Goal: Information Seeking & Learning: Check status

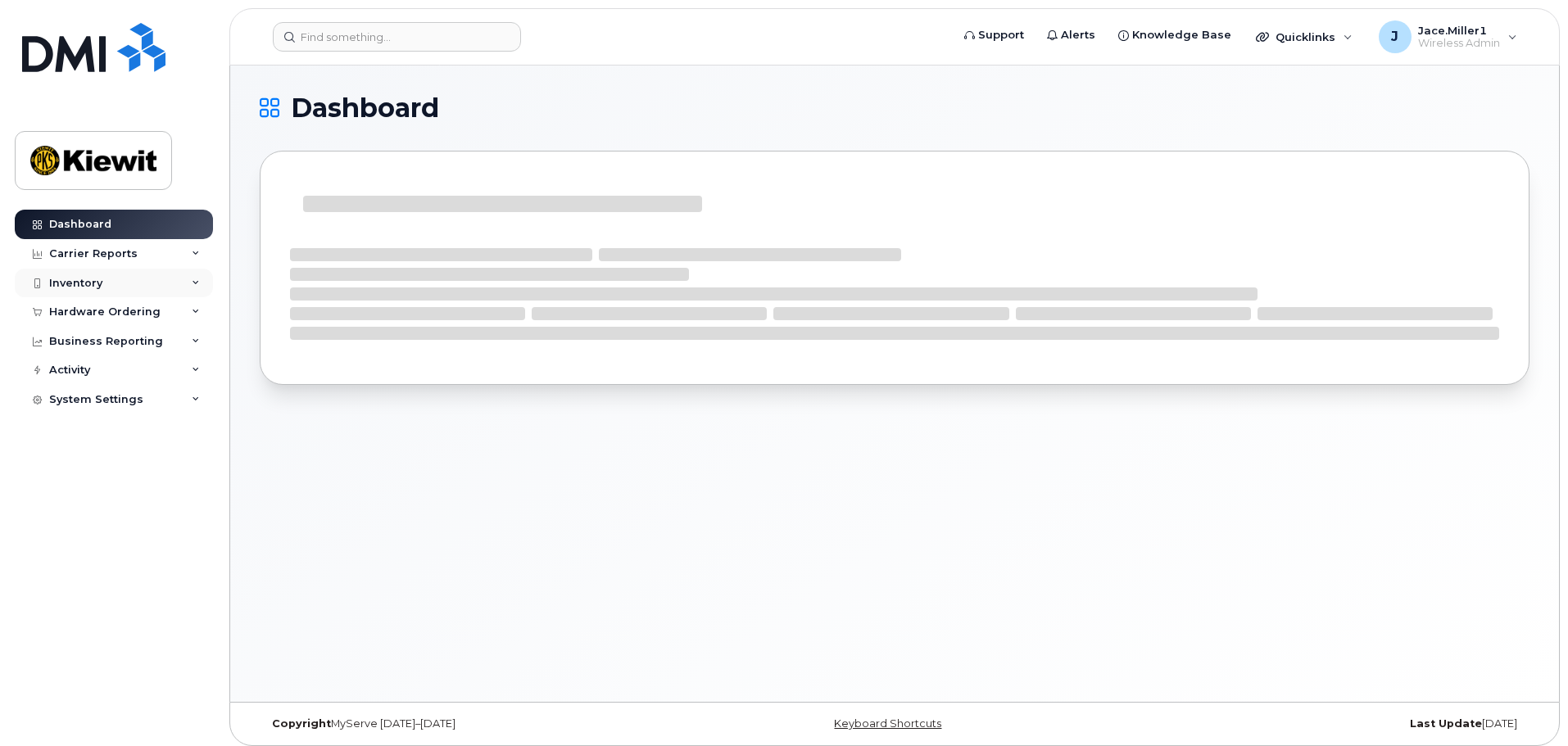
click at [195, 281] on icon at bounding box center [196, 283] width 9 height 9
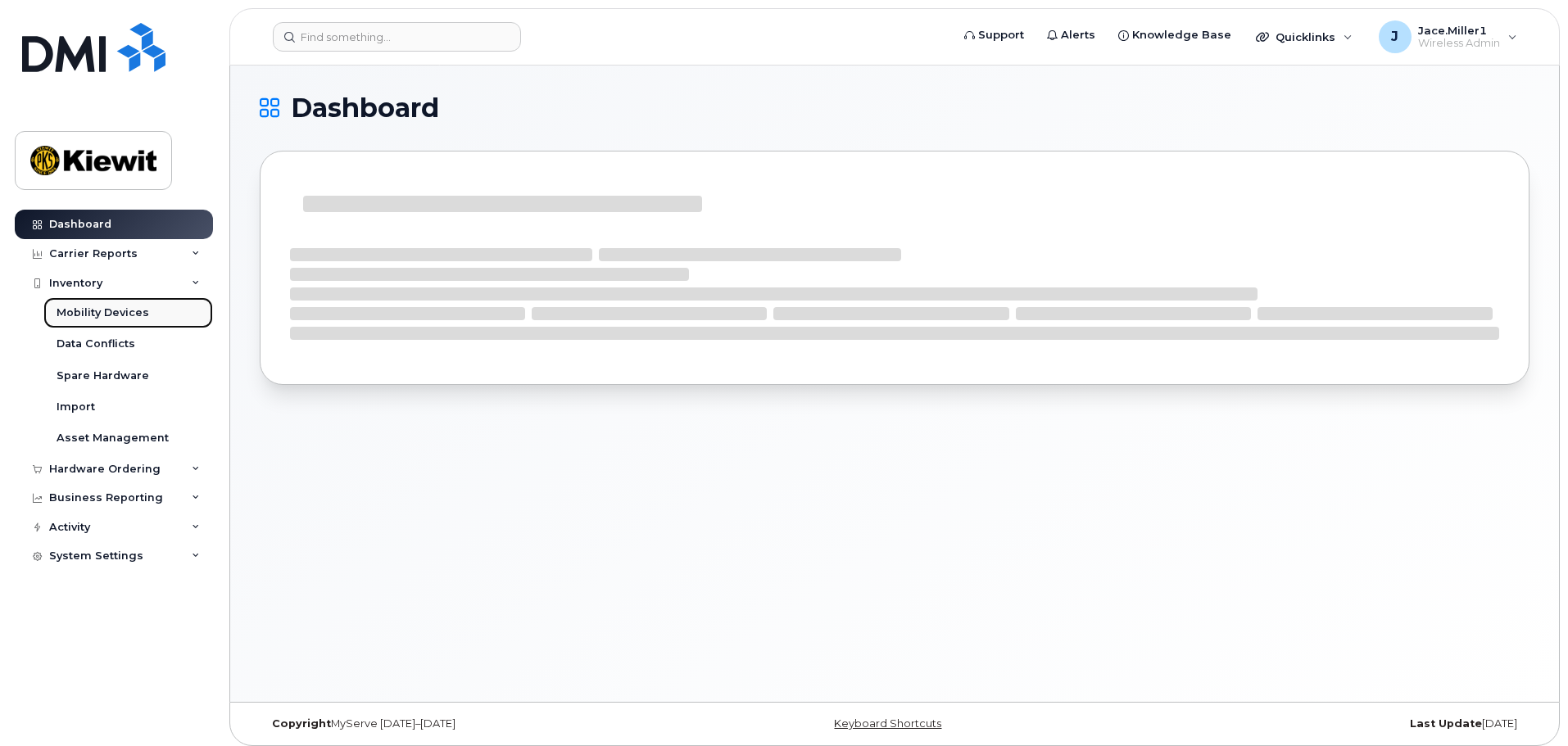
click at [181, 309] on link "Mobility Devices" at bounding box center [128, 312] width 170 height 31
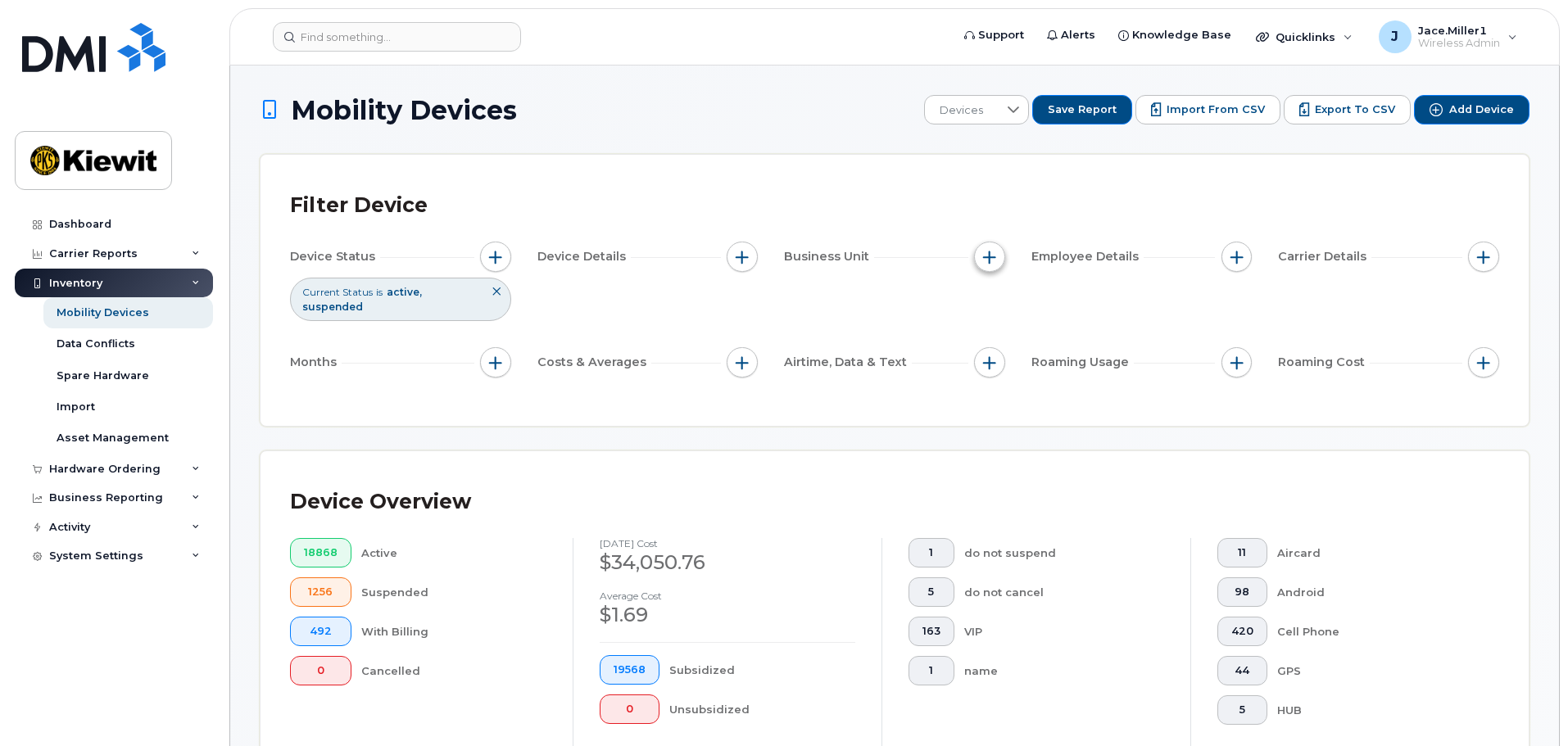
click at [987, 262] on span "button" at bounding box center [990, 257] width 13 height 13
click at [995, 306] on input "Manager" at bounding box center [993, 307] width 13 height 13
checkbox input "true"
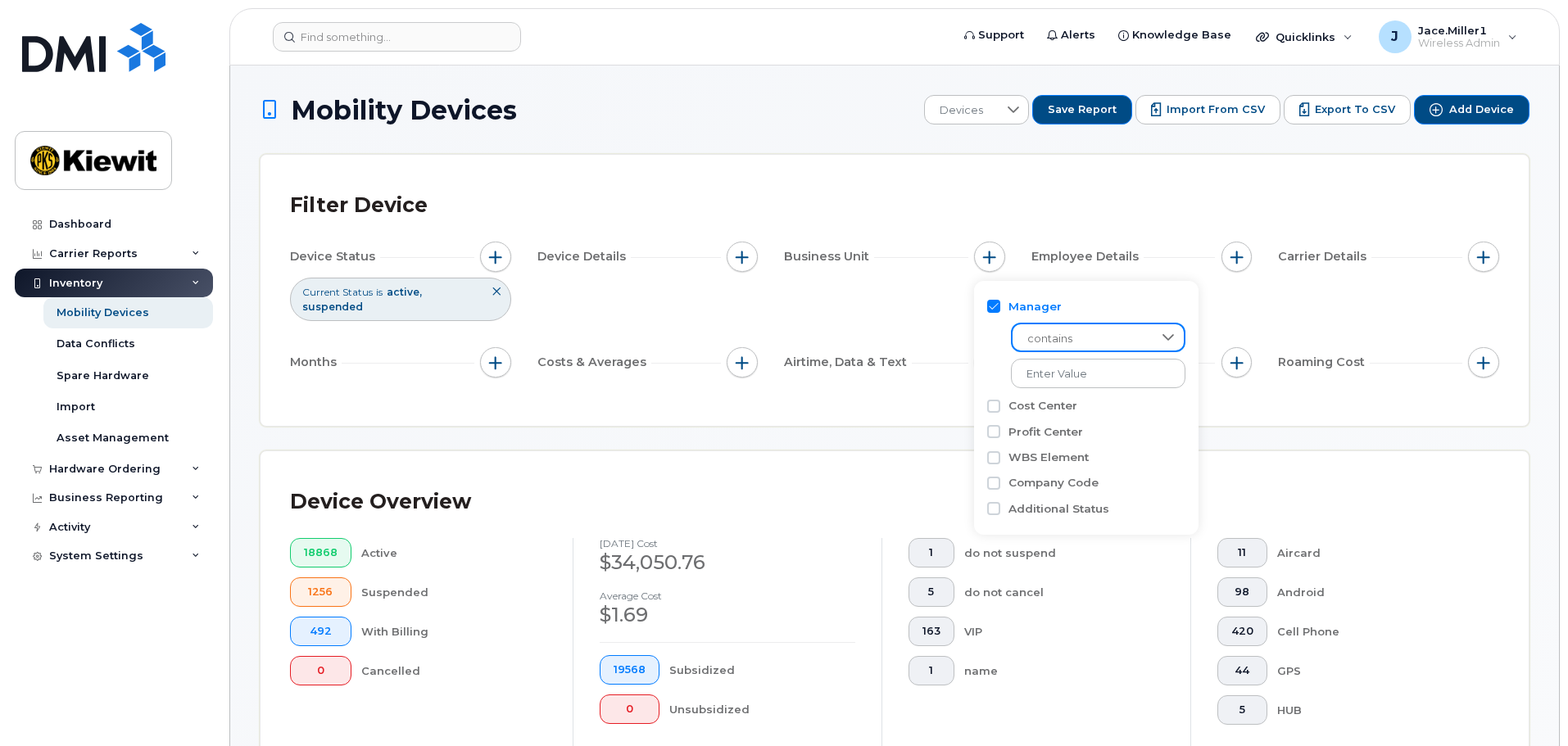
click at [1056, 341] on span "contains" at bounding box center [1082, 339] width 140 height 29
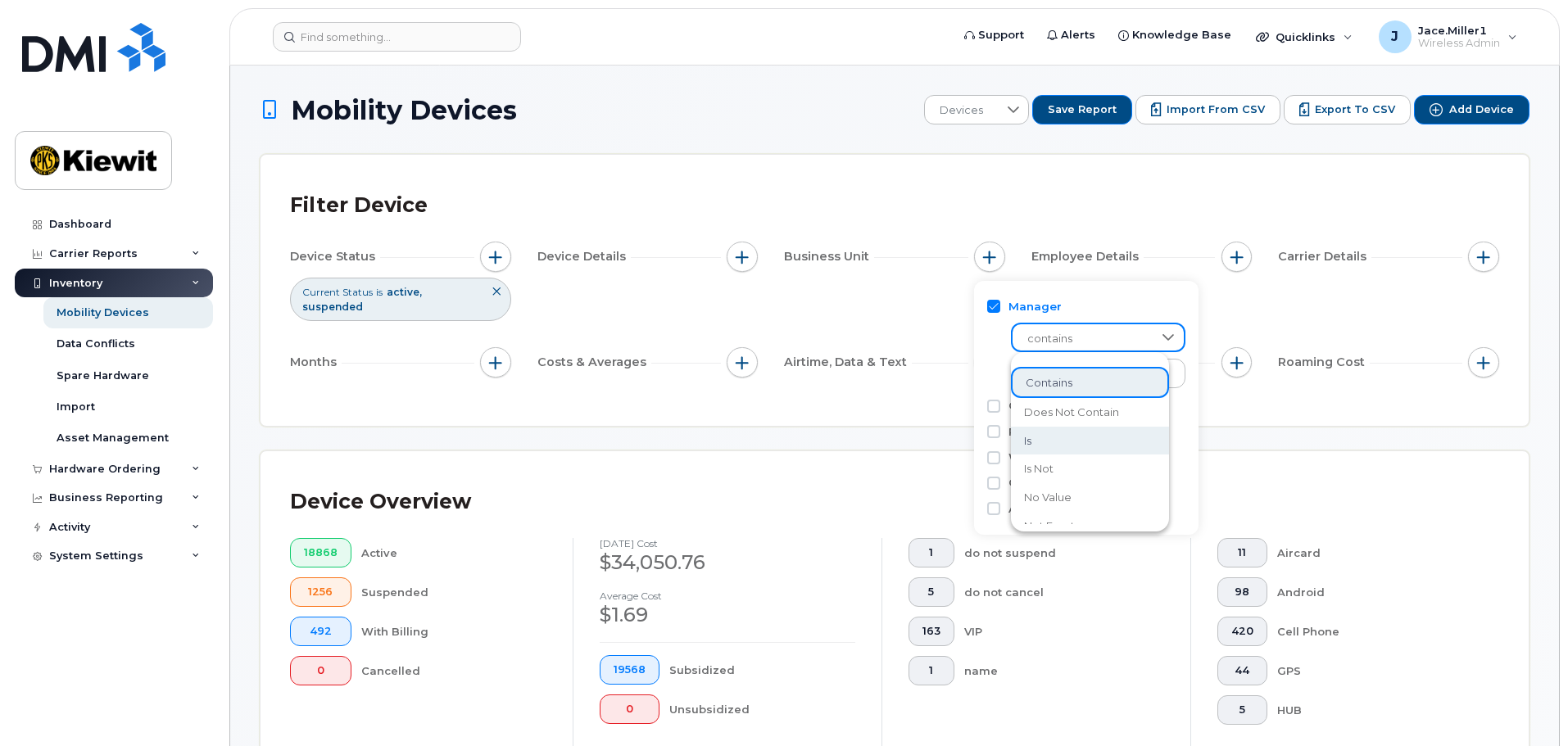
click at [1059, 444] on li "is" at bounding box center [1089, 440] width 158 height 28
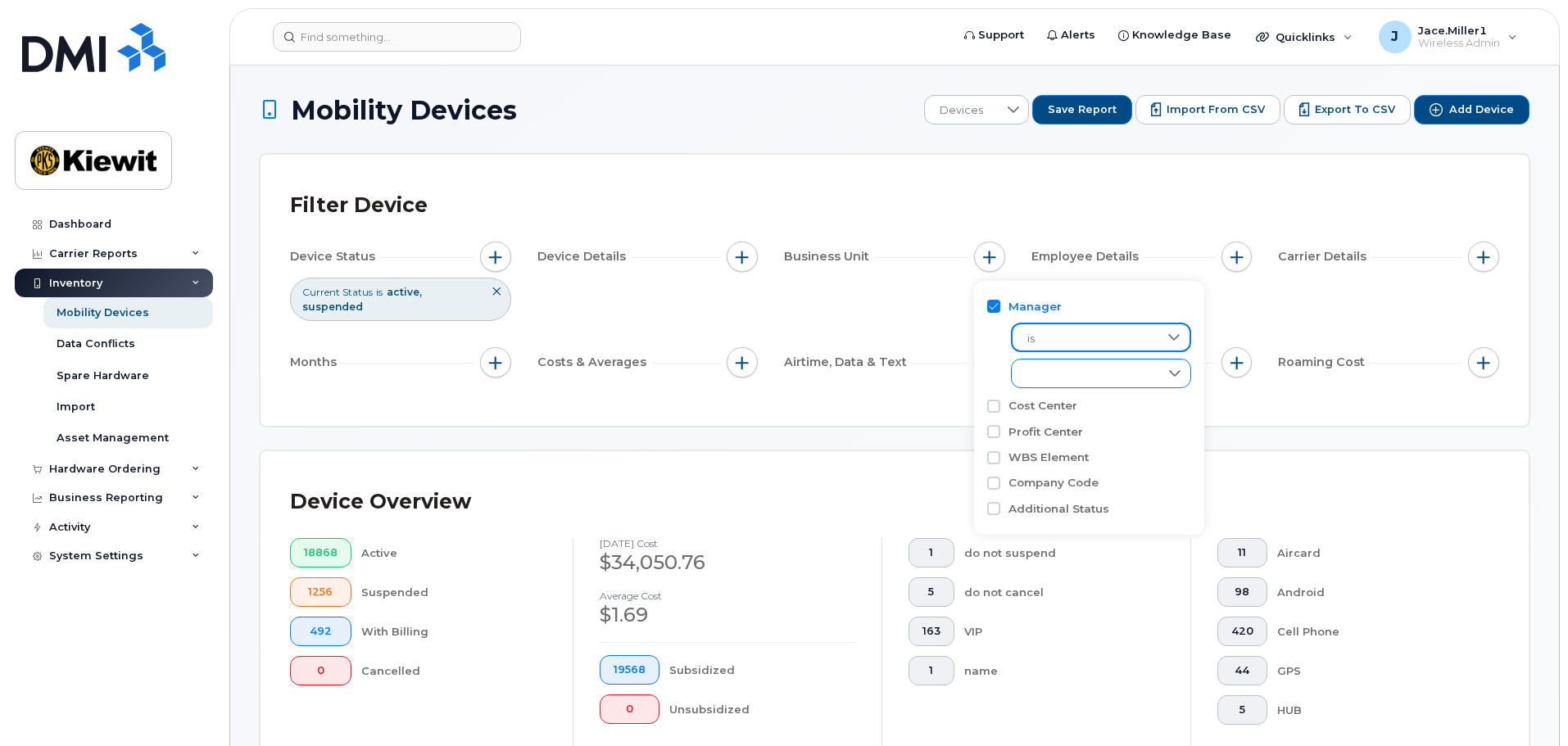
click at [1041, 378] on div "empty" at bounding box center [1085, 373] width 147 height 28
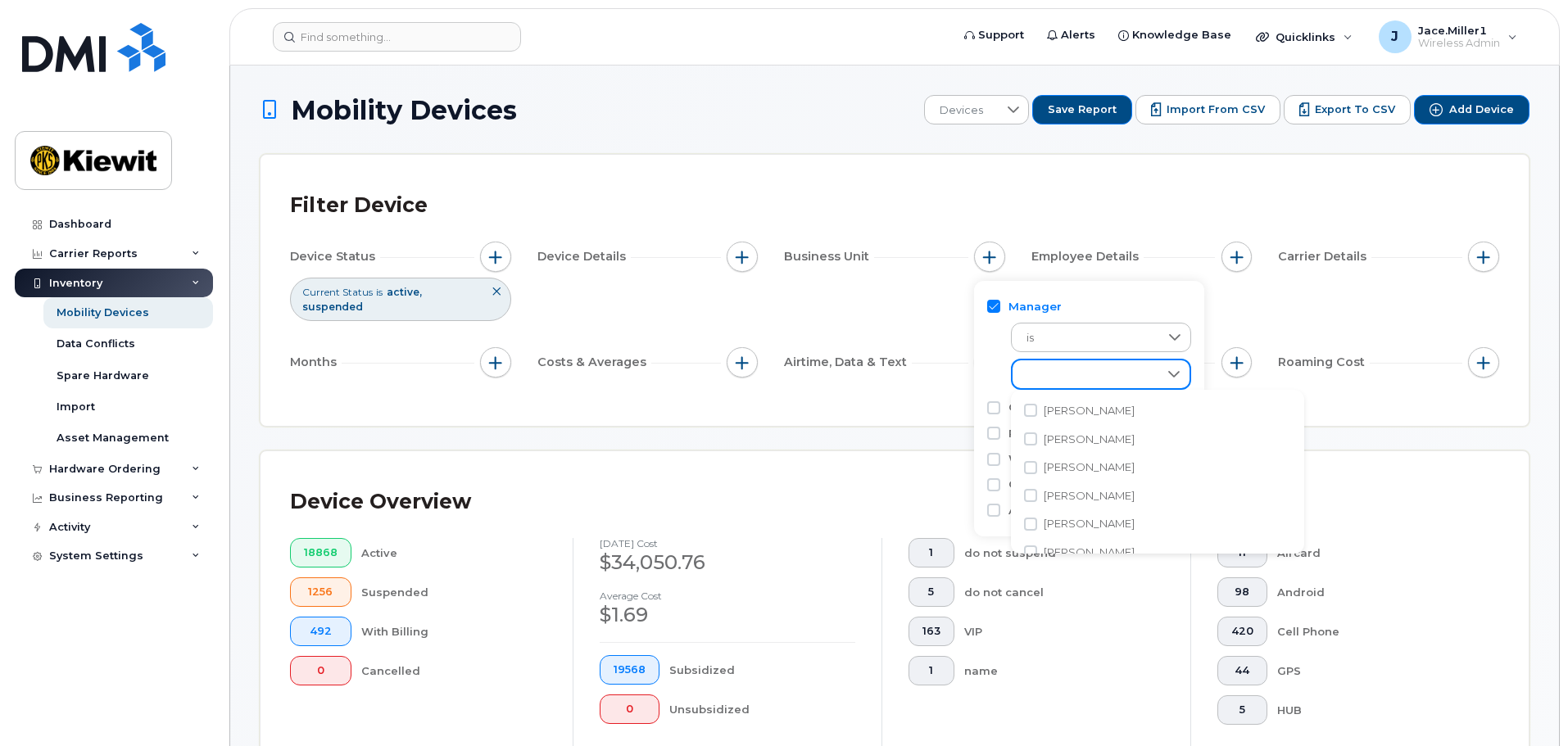
scroll to position [9, 67]
click at [1089, 378] on div "empty" at bounding box center [1086, 373] width 146 height 28
click at [1089, 378] on div "empty" at bounding box center [1085, 373] width 147 height 28
click at [1100, 542] on li "[PERSON_NAME]" at bounding box center [1157, 539] width 293 height 28
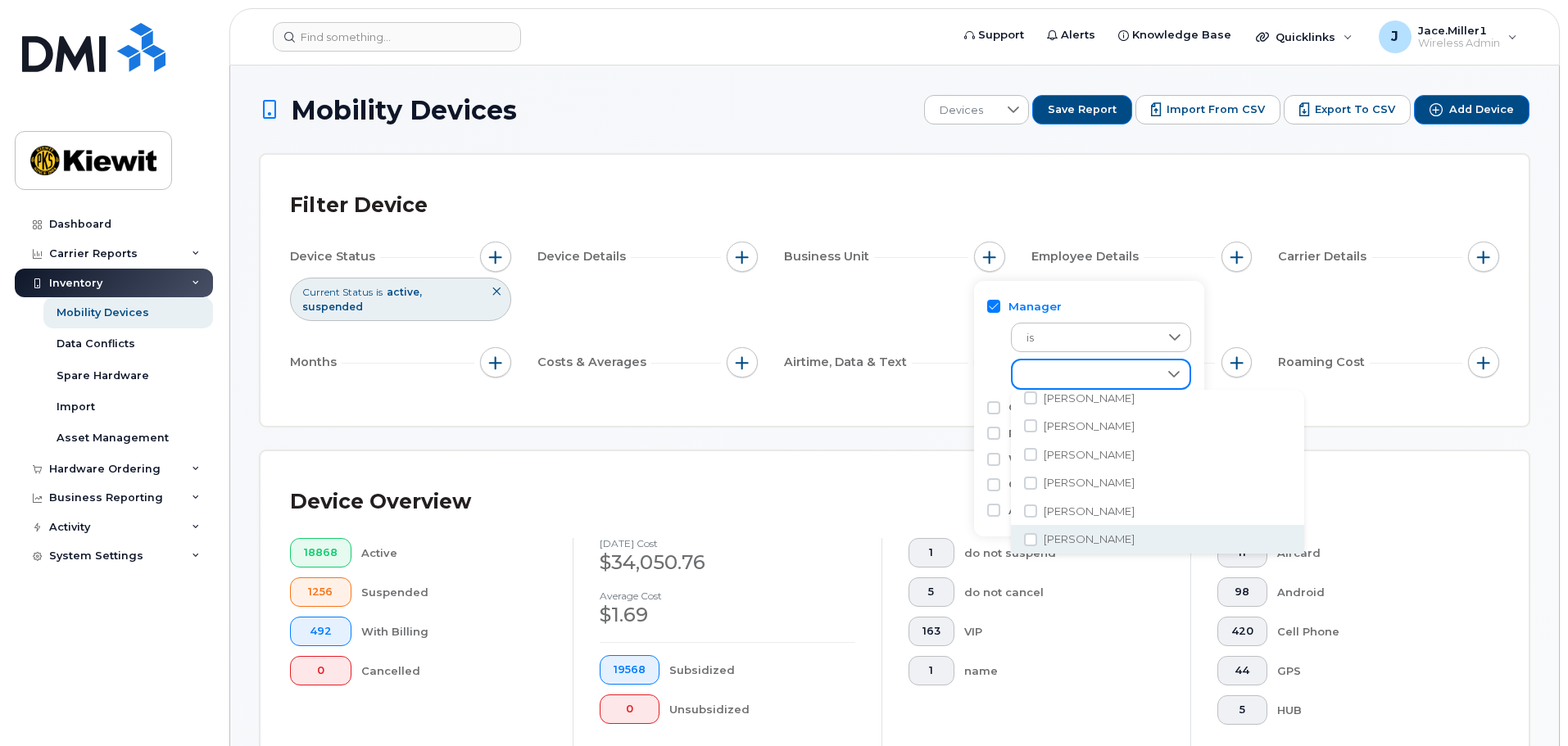
checkbox input "true"
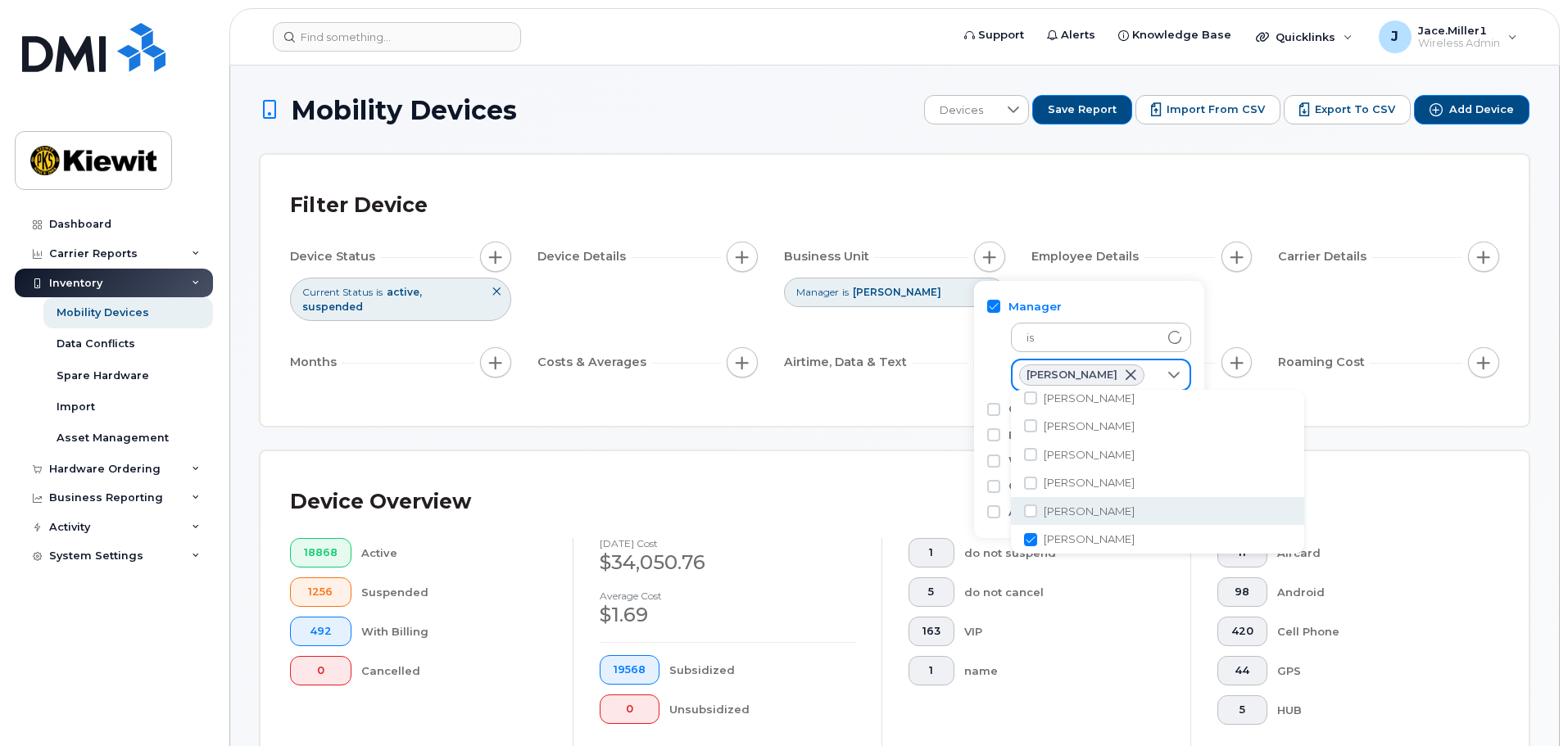
click at [943, 391] on div "Filter Device Device Status Current Status is active suspended Device Details B…" at bounding box center [894, 289] width 1268 height 270
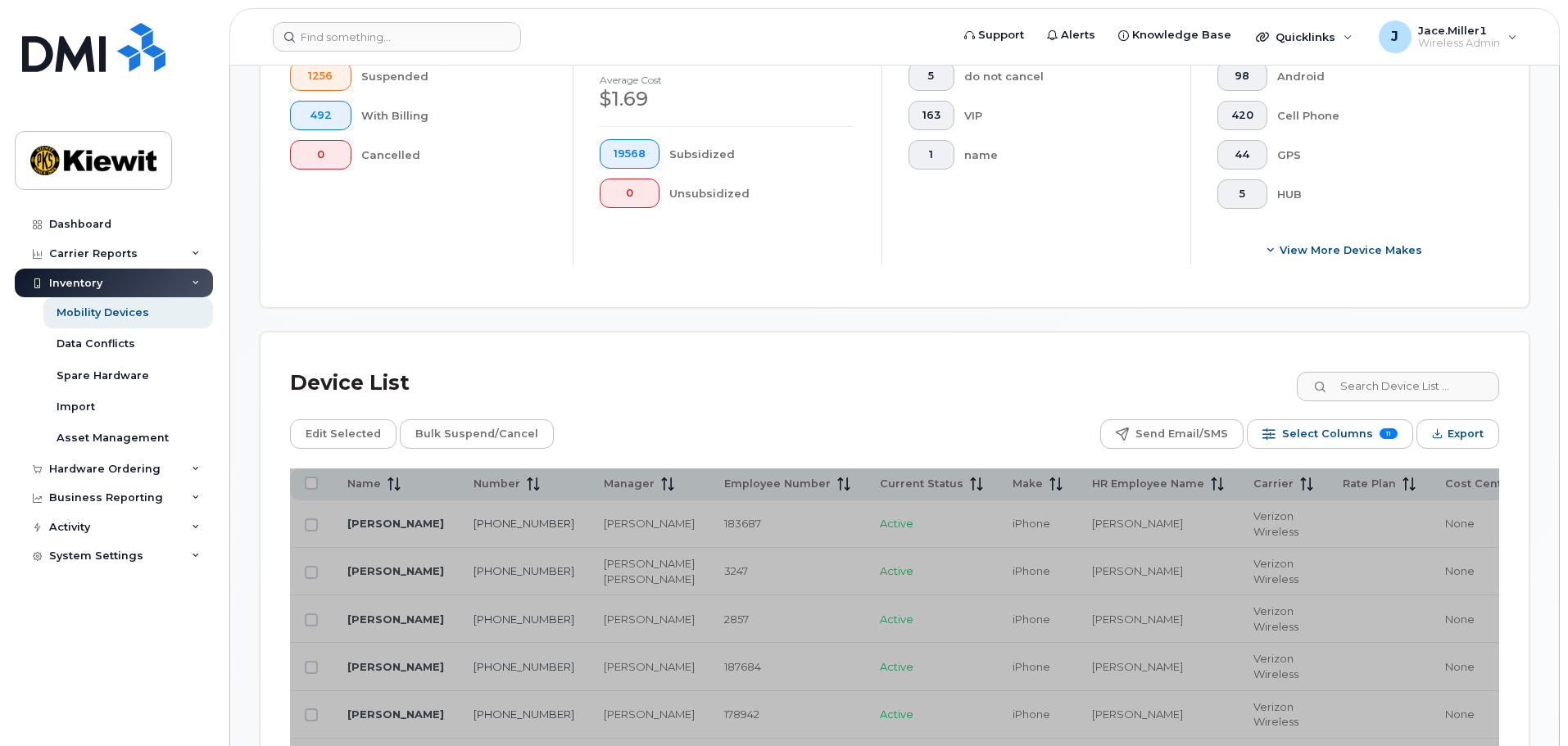
scroll to position [655, 0]
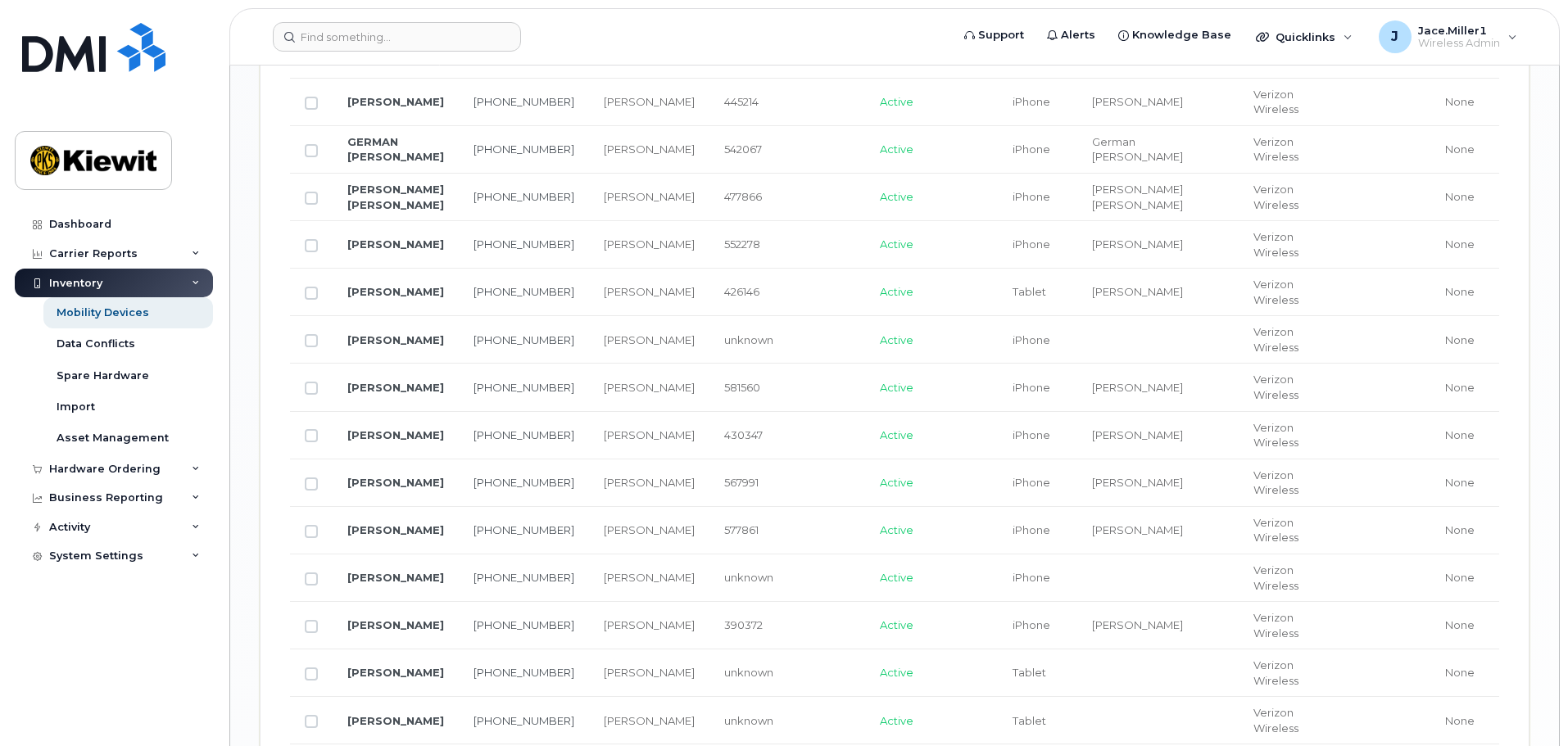
scroll to position [1935, 0]
click at [398, 443] on link "[PERSON_NAME]" at bounding box center [396, 437] width 97 height 13
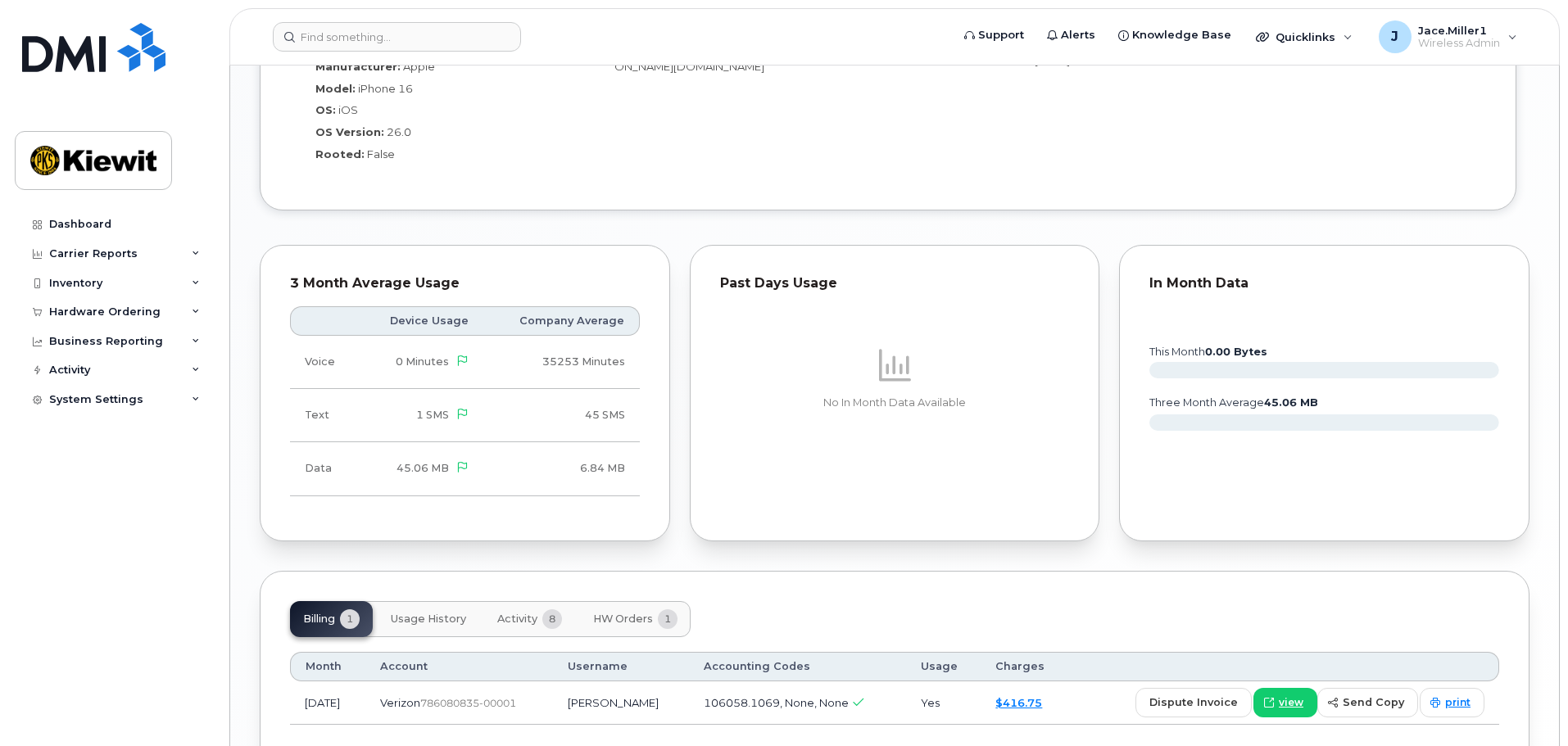
scroll to position [1396, 0]
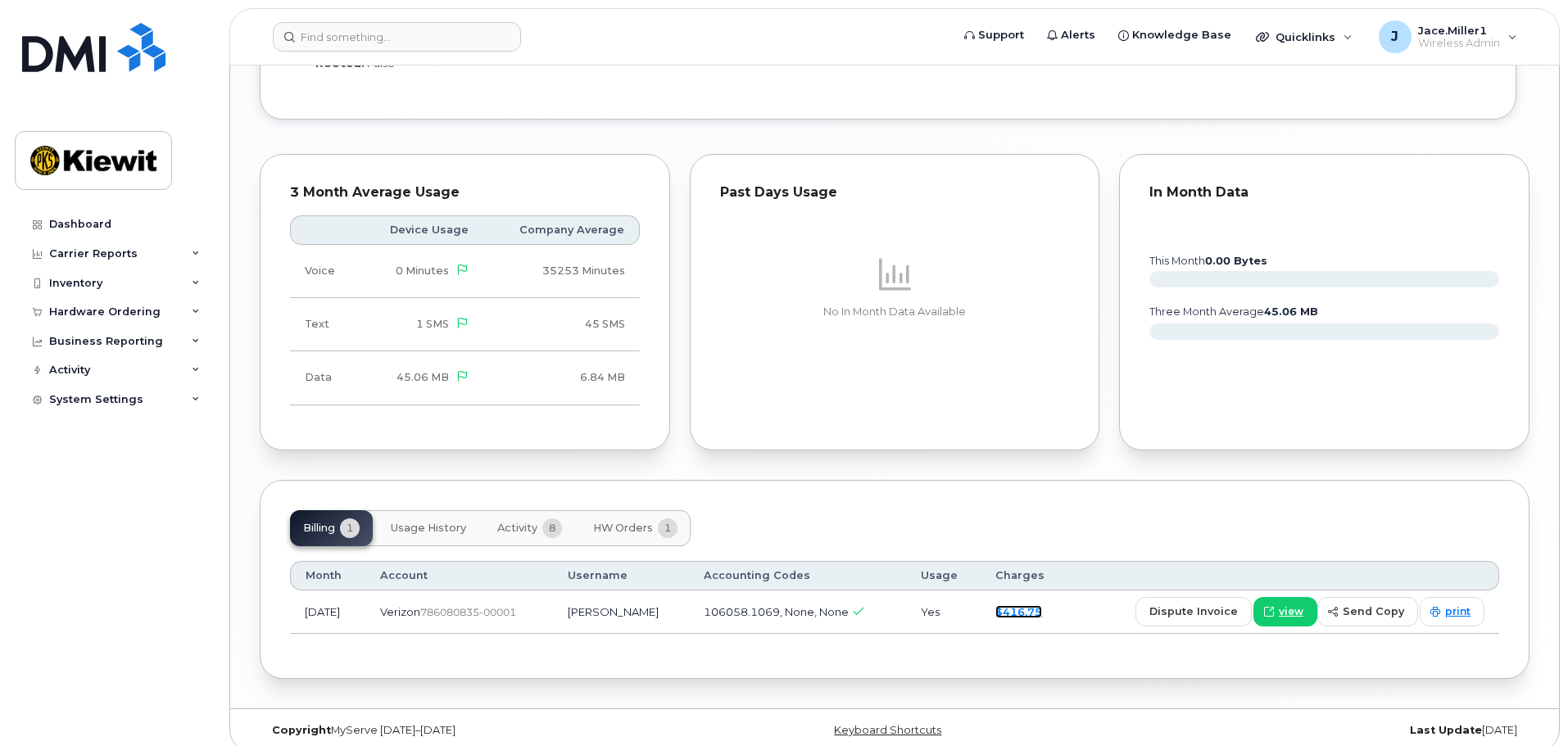
click at [1036, 605] on link "$416.75" at bounding box center [1018, 611] width 47 height 13
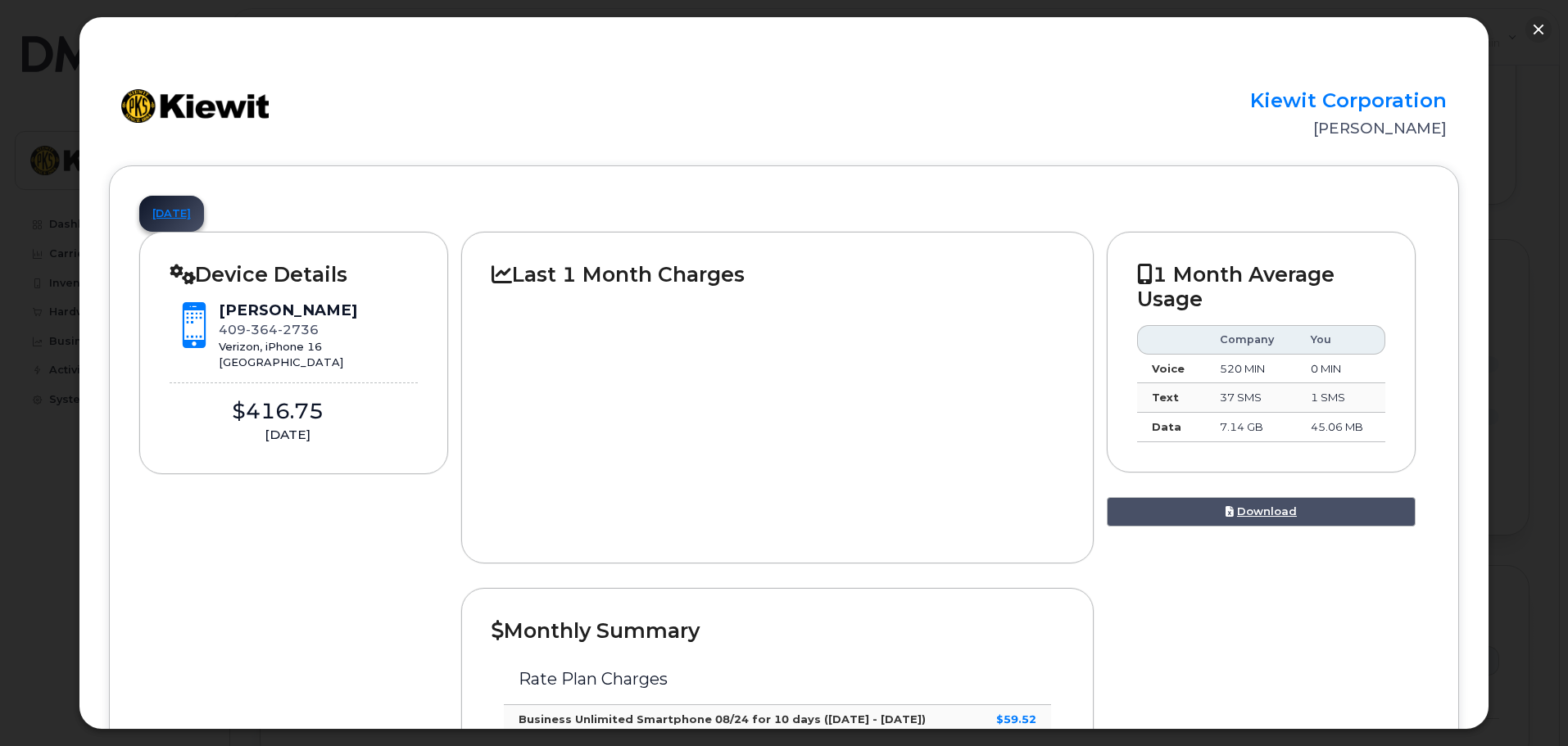
scroll to position [1233, 0]
click at [1535, 28] on button "button" at bounding box center [1539, 29] width 27 height 27
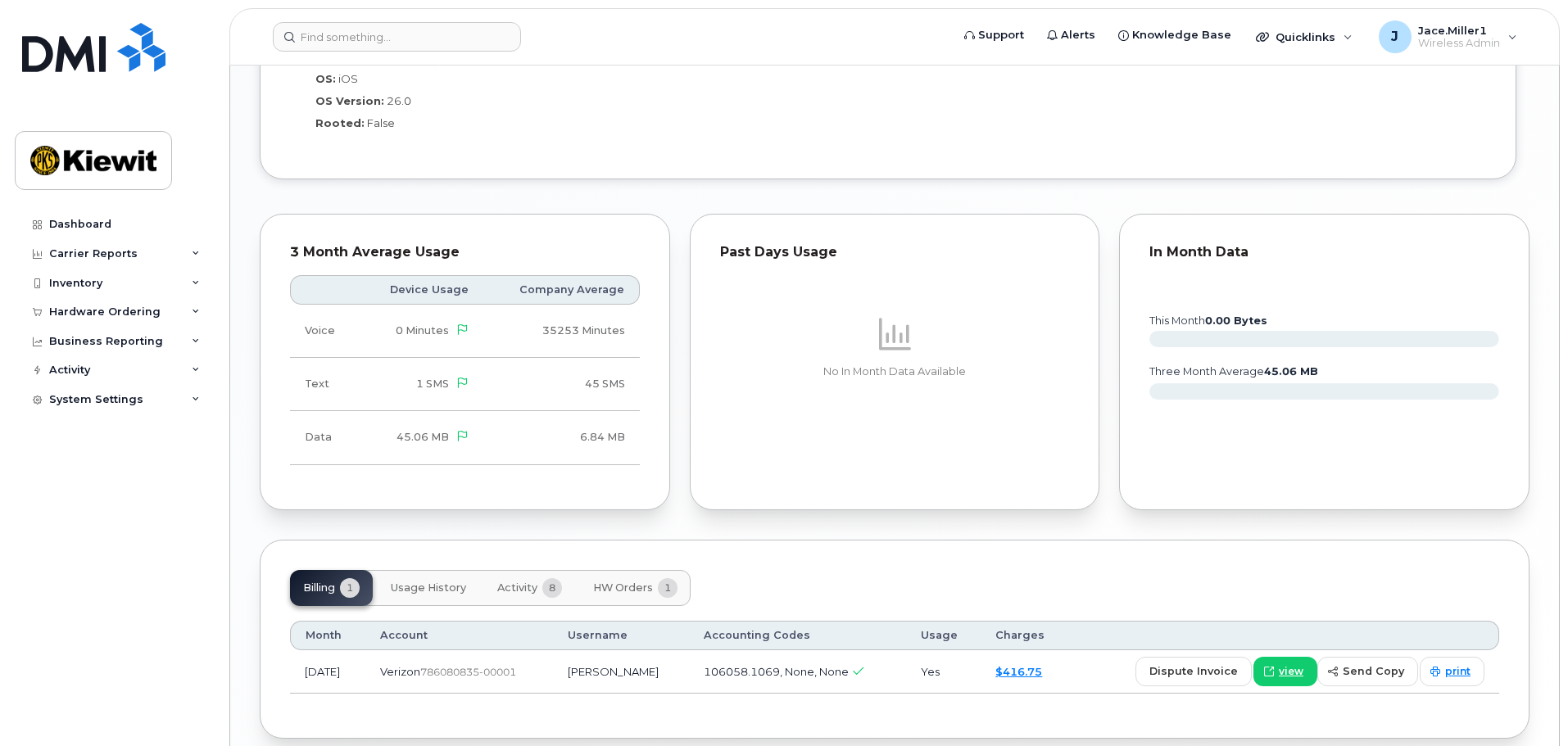
scroll to position [1396, 0]
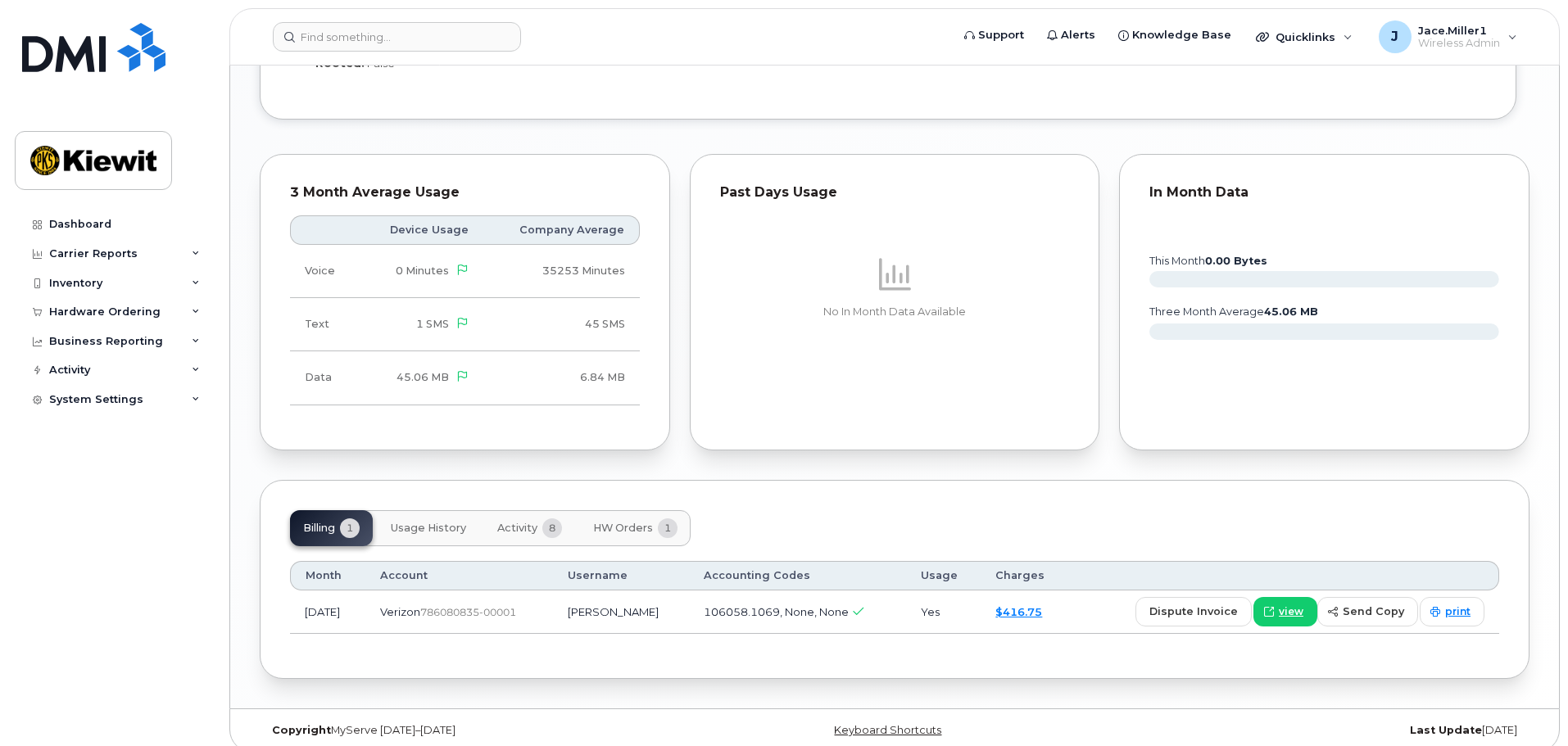
click at [679, 510] on button "HW Orders 1" at bounding box center [635, 528] width 110 height 36
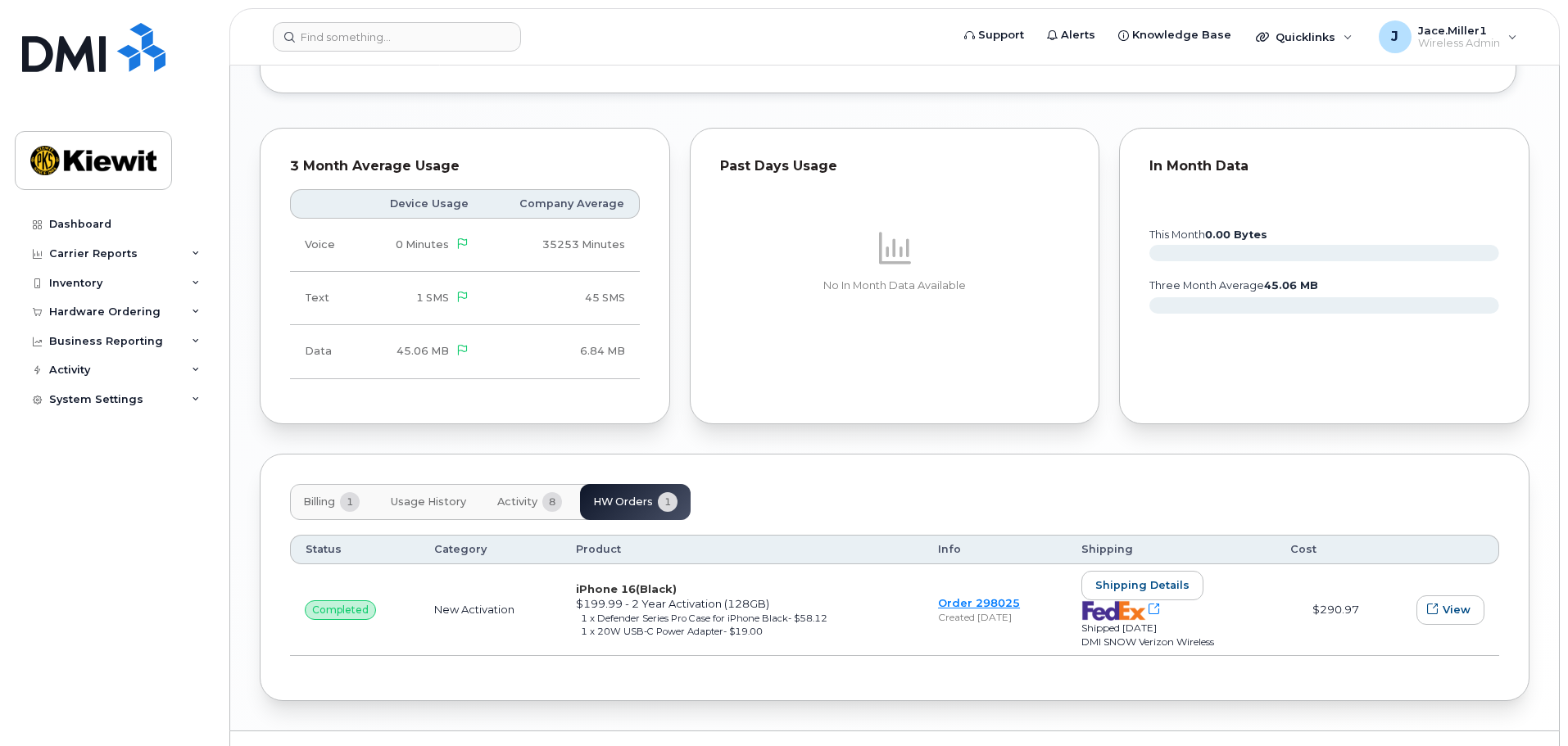
scroll to position [1445, 0]
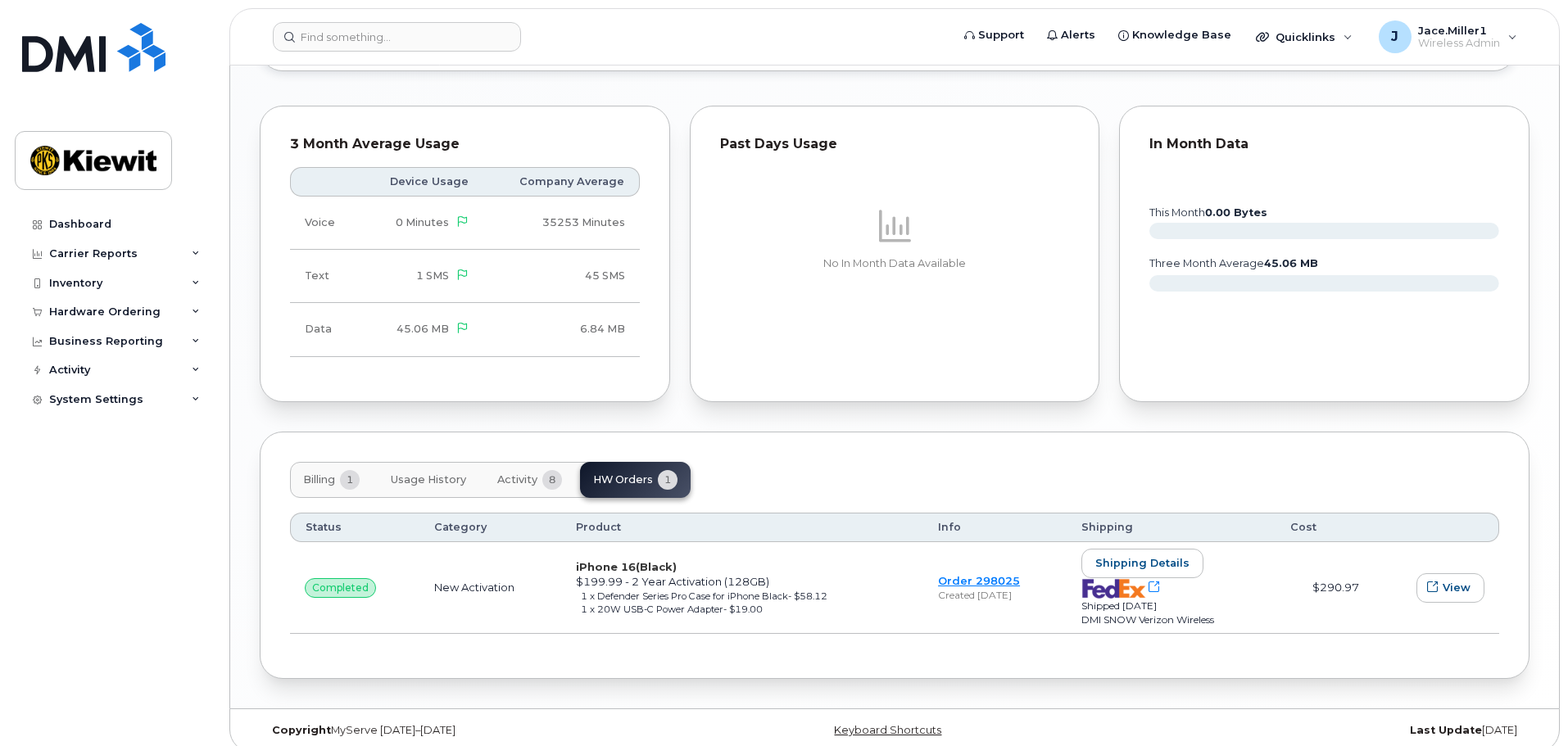
click at [545, 473] on button "Activity 8" at bounding box center [530, 479] width 91 height 36
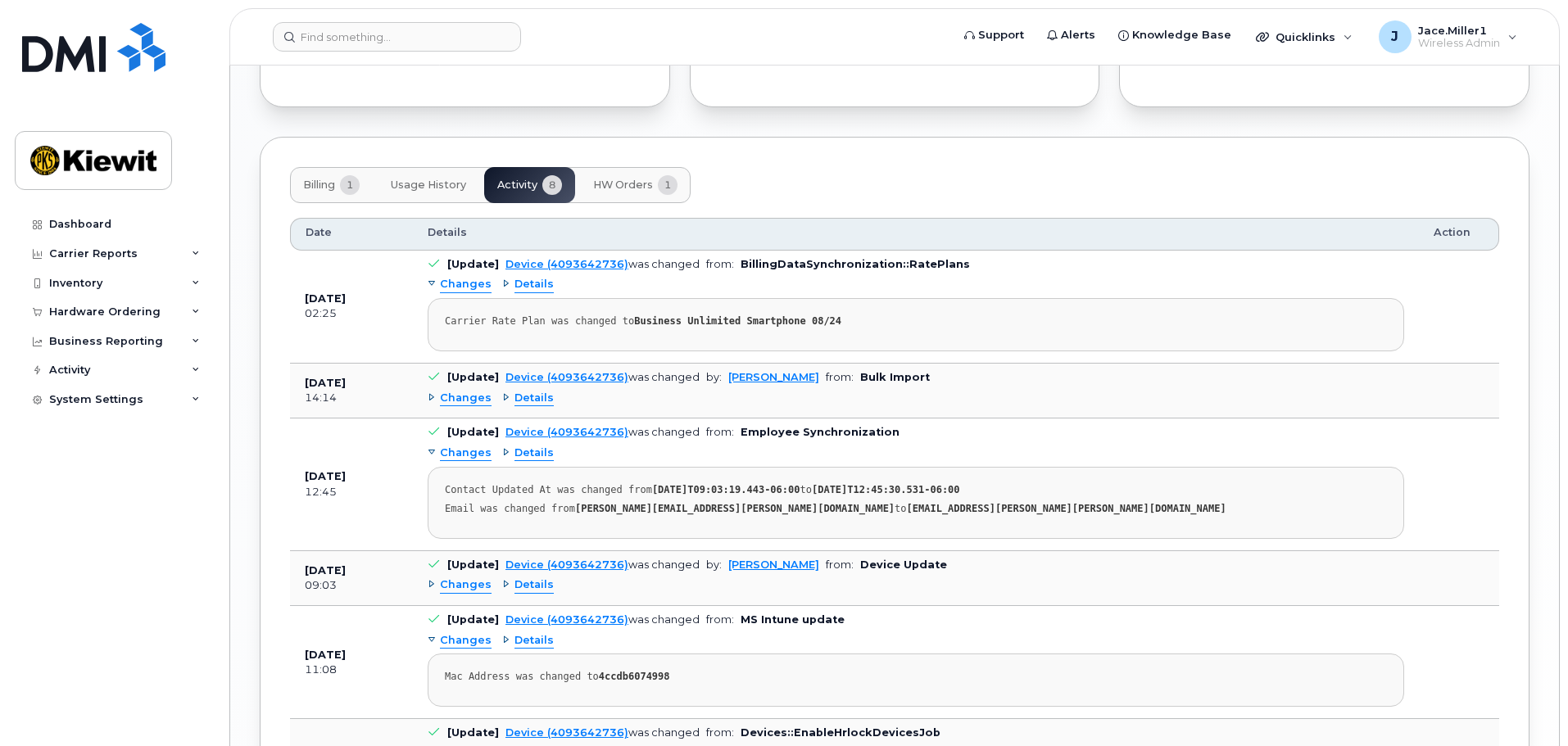
scroll to position [1710, 0]
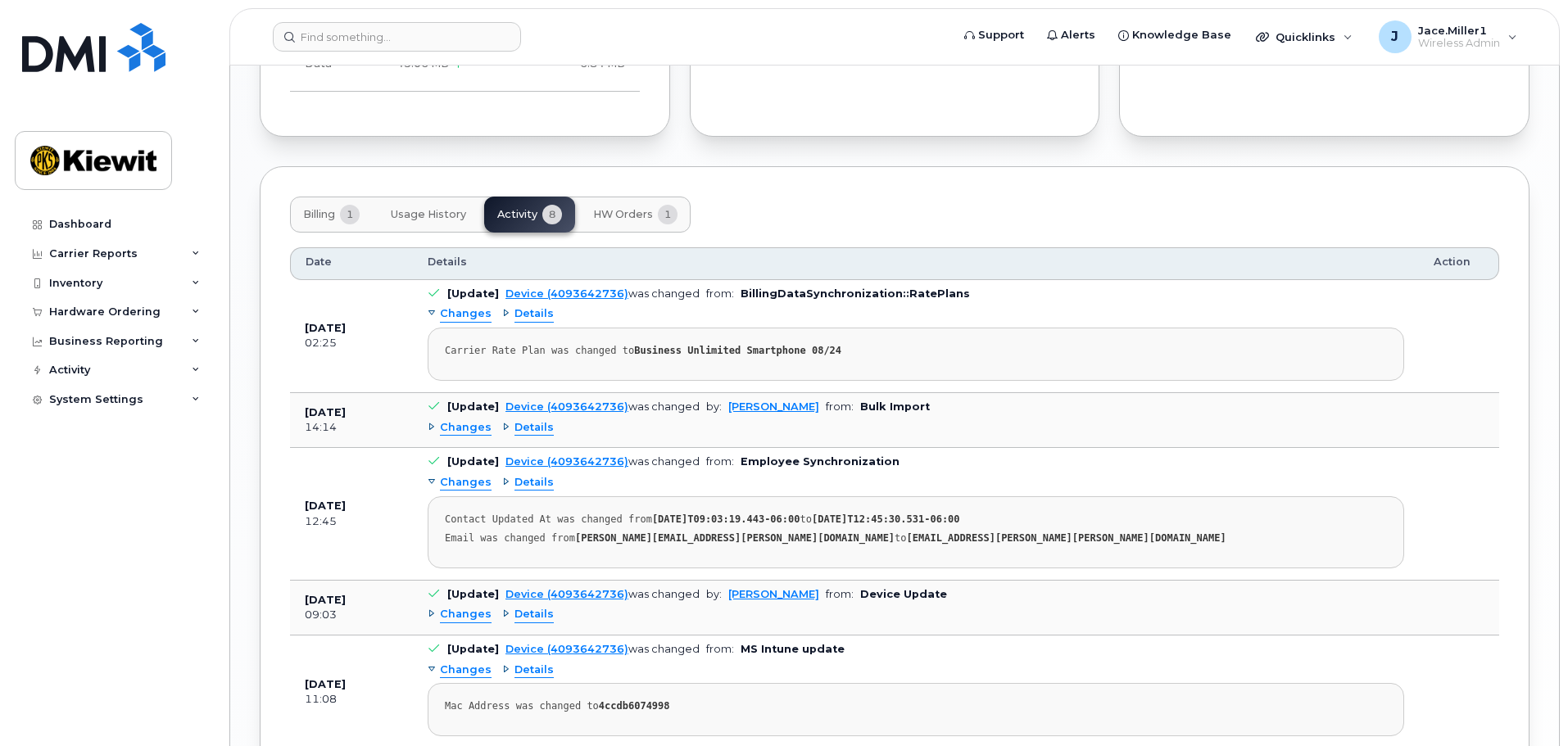
click at [432, 207] on button "Usage History" at bounding box center [428, 214] width 102 height 36
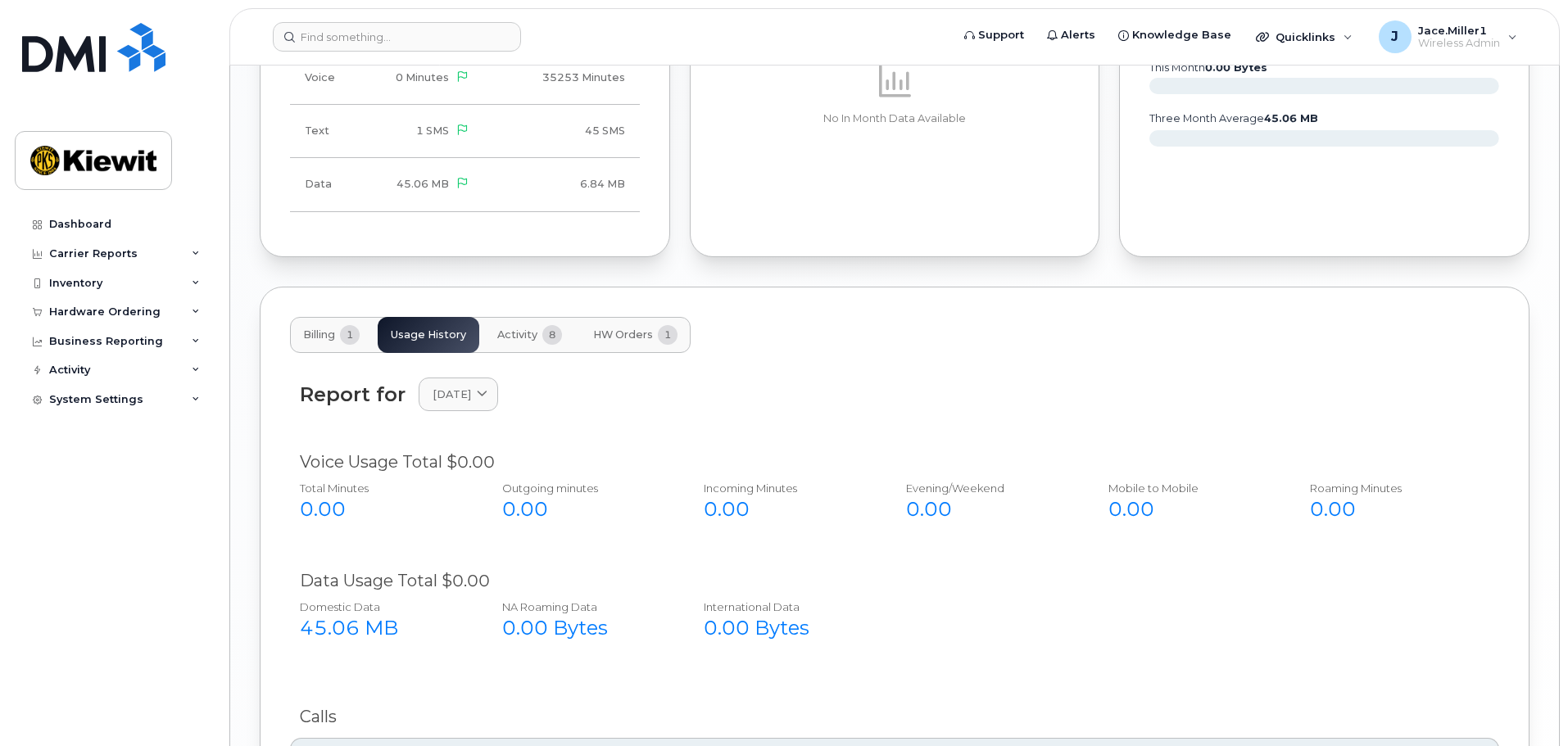
scroll to position [1354, 0]
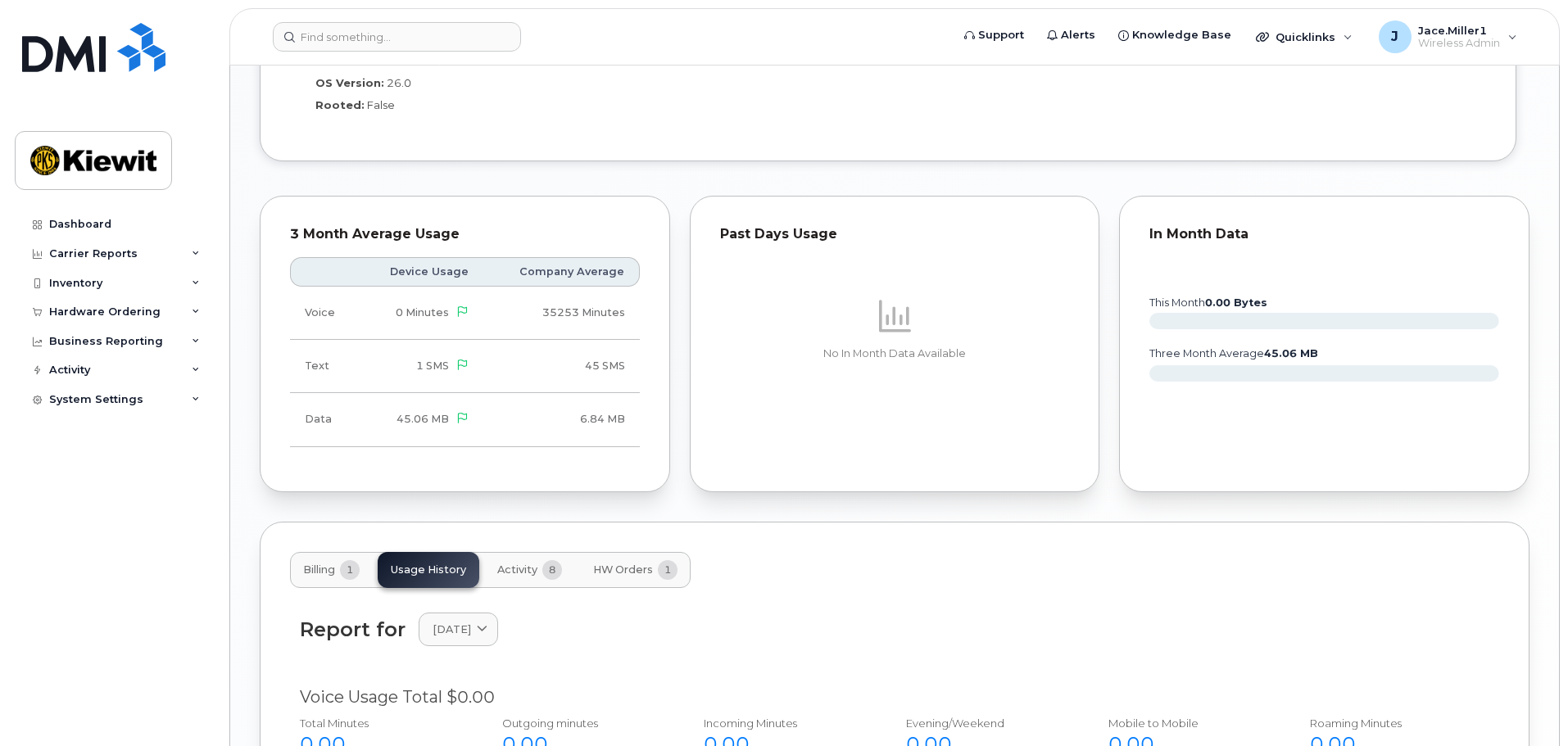
click at [354, 560] on span "1" at bounding box center [349, 569] width 20 height 20
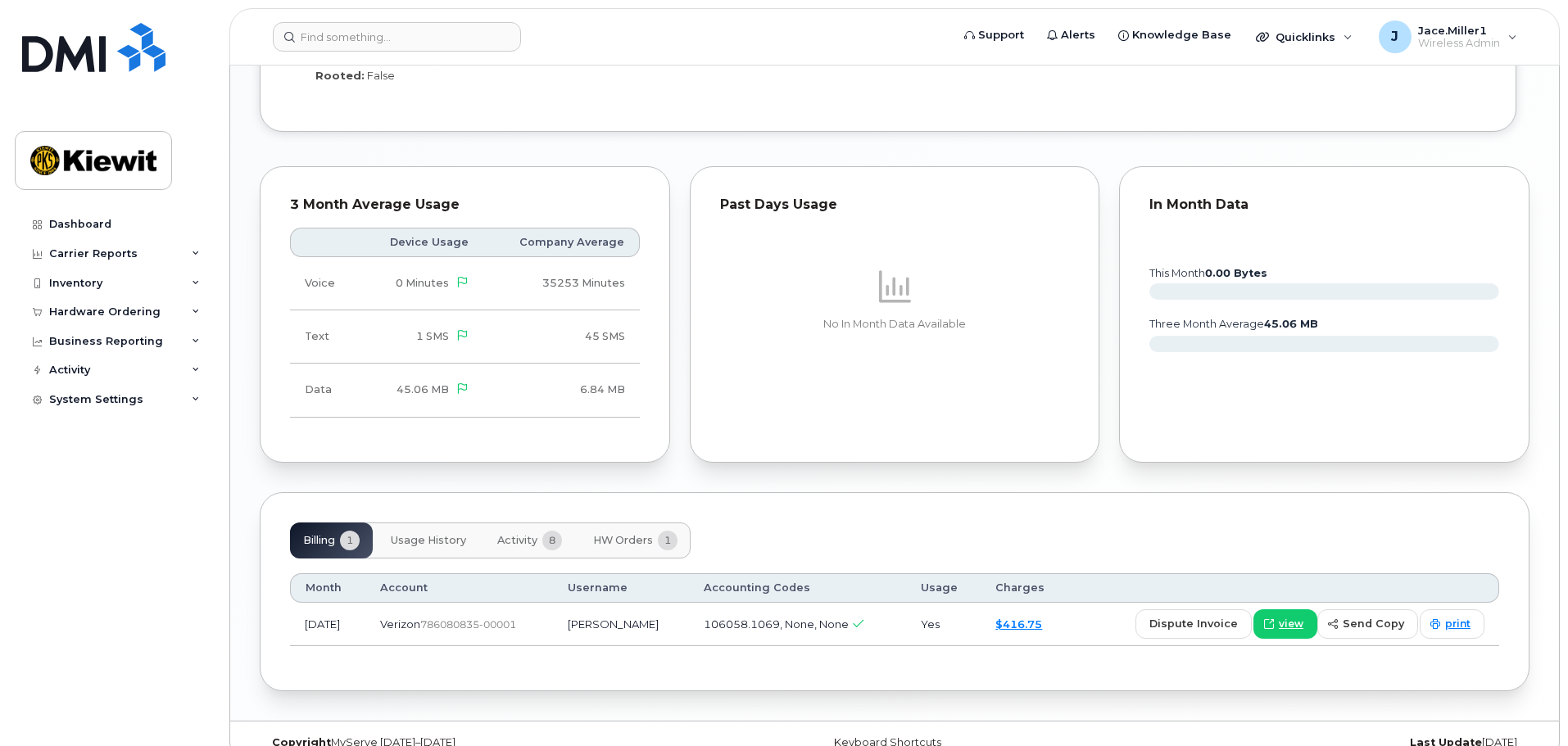
scroll to position [1396, 0]
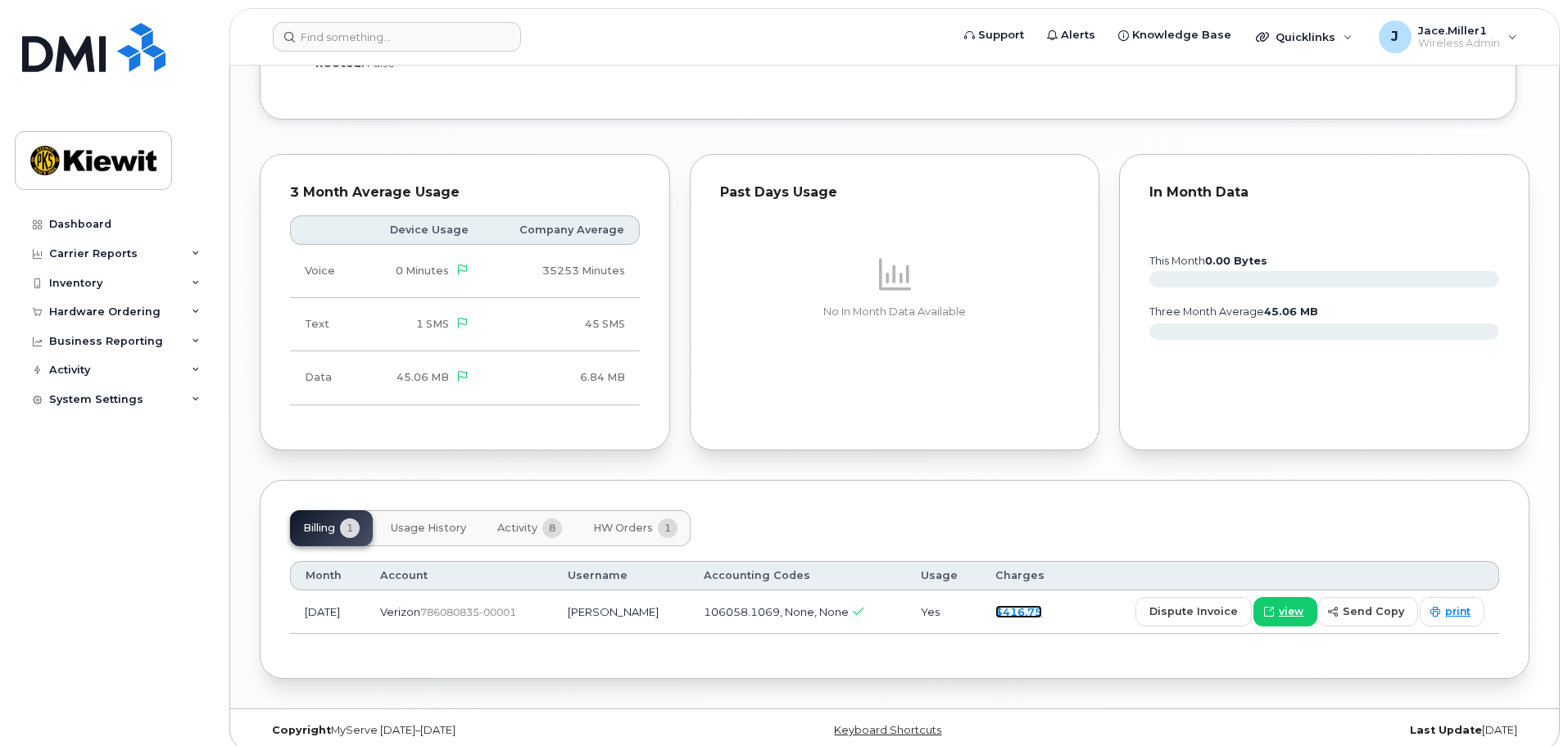
click at [1041, 605] on link "$416.75" at bounding box center [1018, 611] width 47 height 13
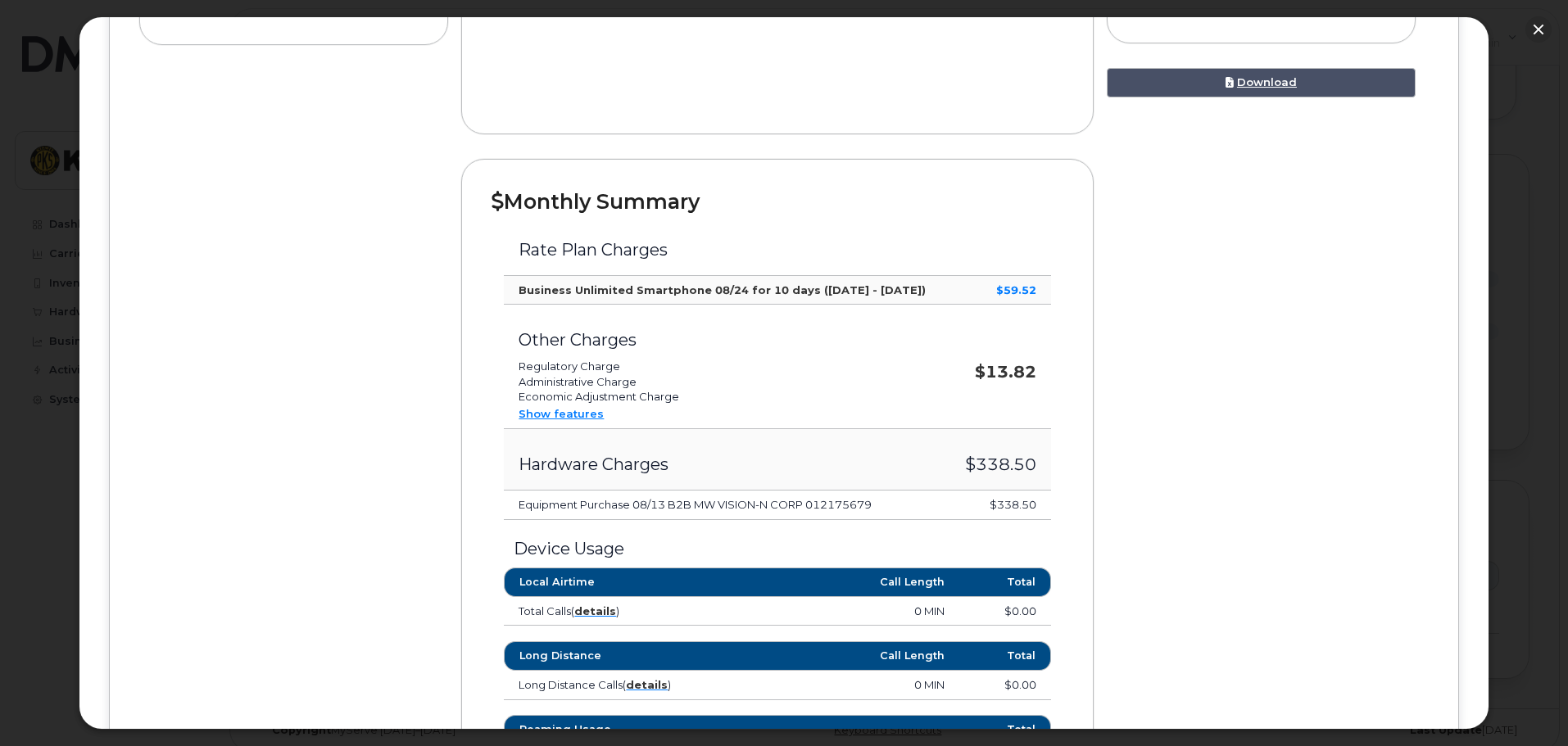
scroll to position [409, 0]
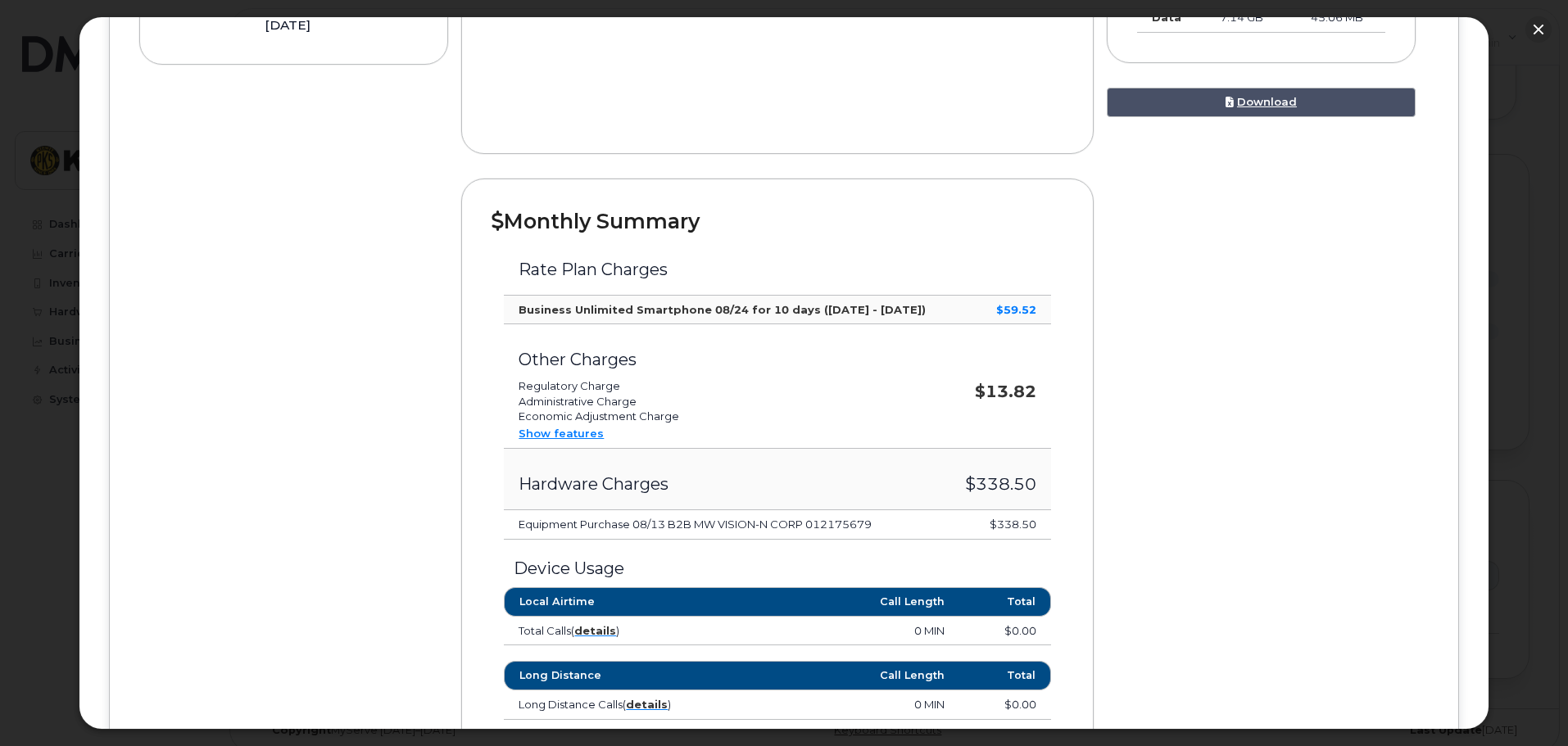
drag, startPoint x: 1041, startPoint y: 522, endPoint x: 931, endPoint y: 532, distance: 110.5
click at [931, 531] on tr "Equipment Purchase 08/13 B2B MW VISION-N CORP 012175679 $338.50" at bounding box center [776, 524] width 546 height 29
click at [1152, 552] on div "Device Details Joseph Smith 409 364 2736 Verizon, iPhone 16 Galveston $416.75 A…" at bounding box center [784, 493] width 1290 height 1341
click at [586, 435] on link "Show features" at bounding box center [561, 433] width 85 height 13
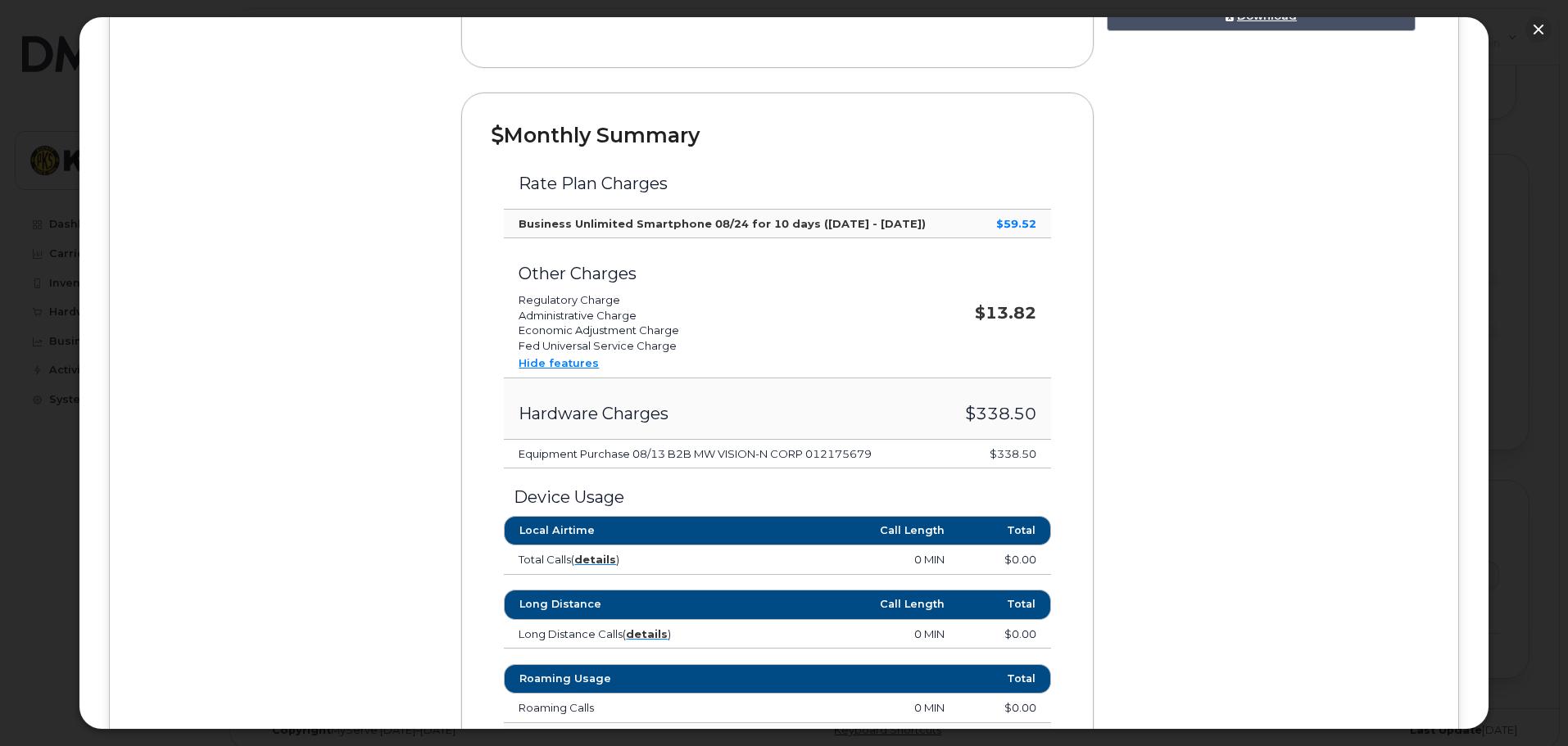
scroll to position [573, 0]
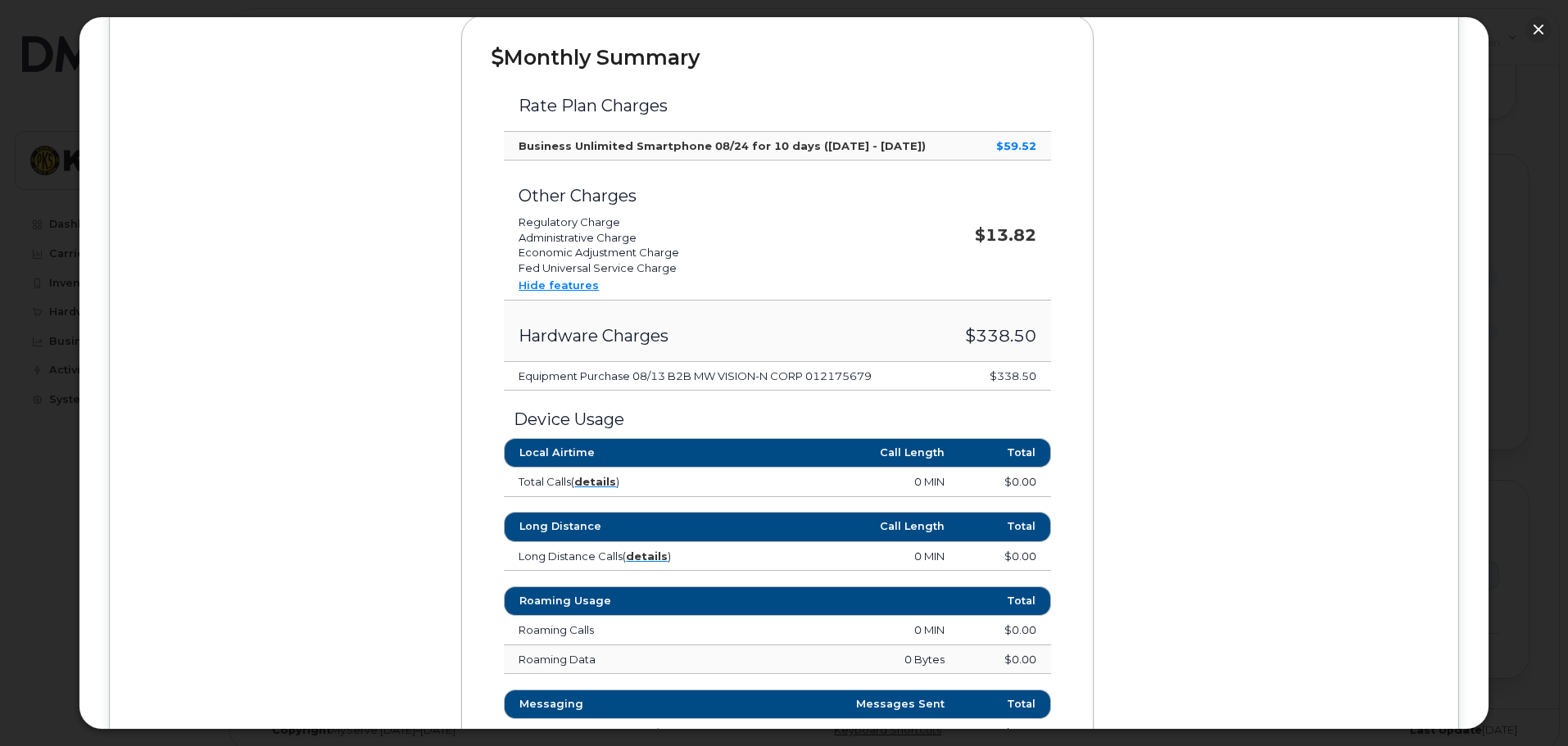
click at [860, 347] on td "Hardware Charges" at bounding box center [725, 330] width 444 height 62
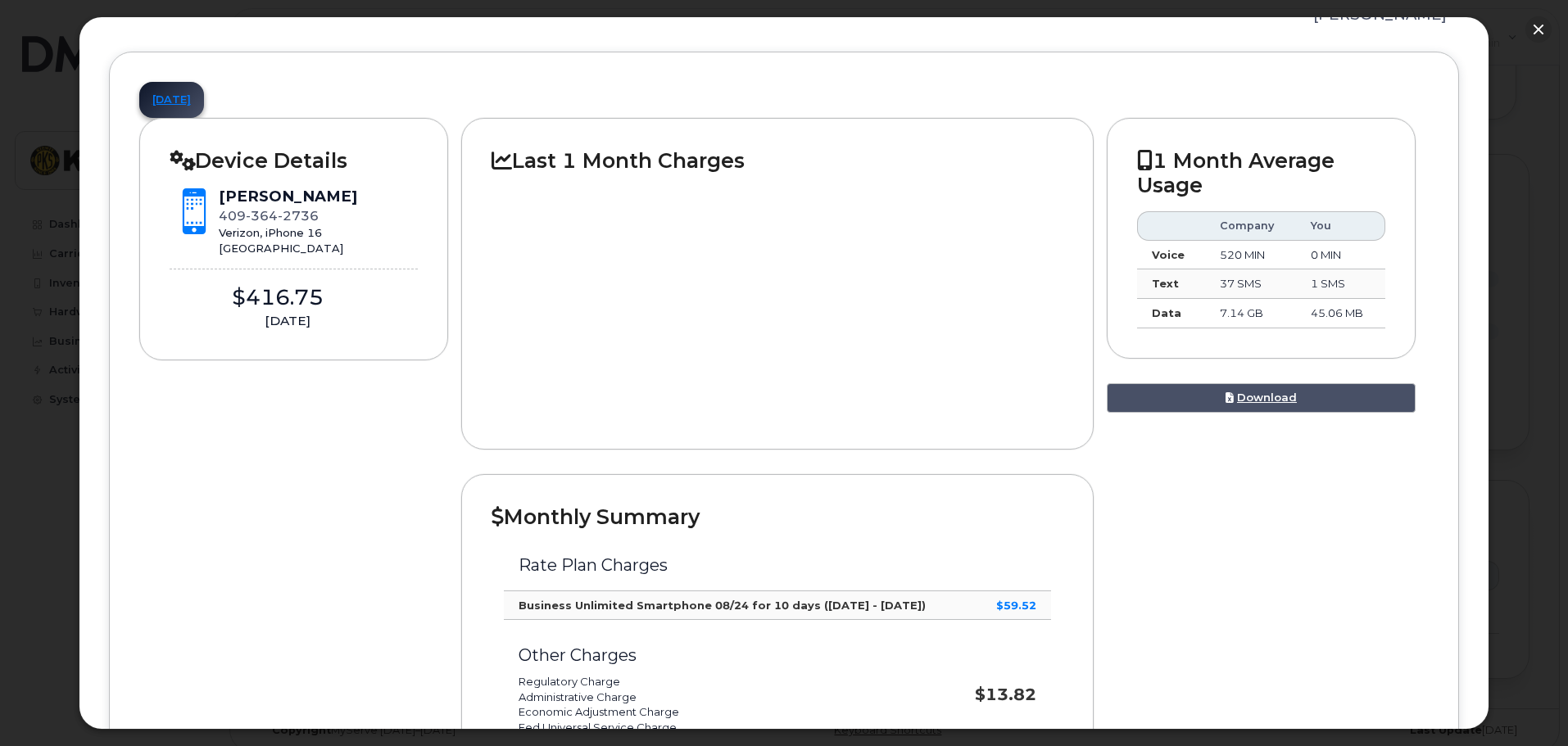
scroll to position [0, 0]
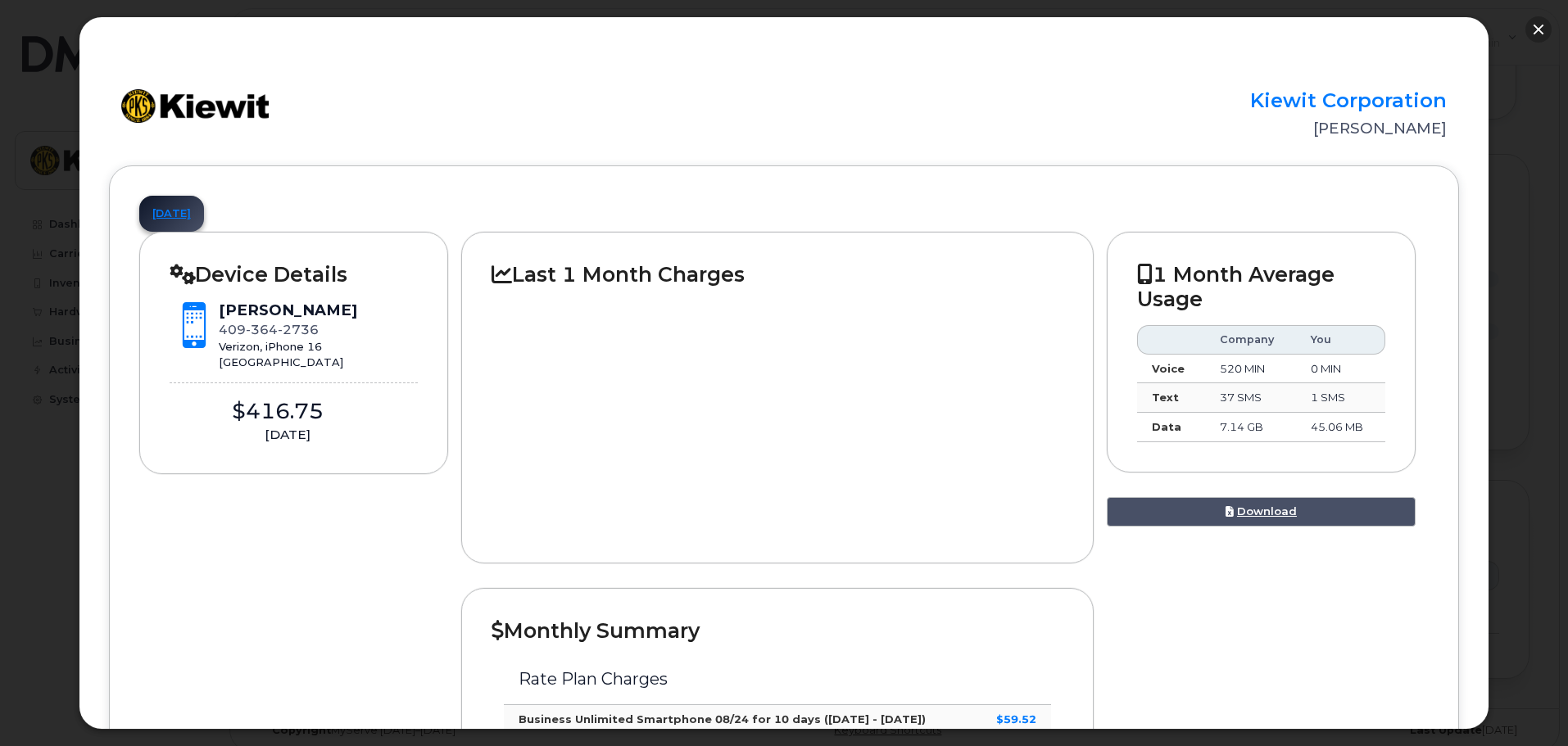
click at [1533, 28] on button "button" at bounding box center [1539, 29] width 27 height 27
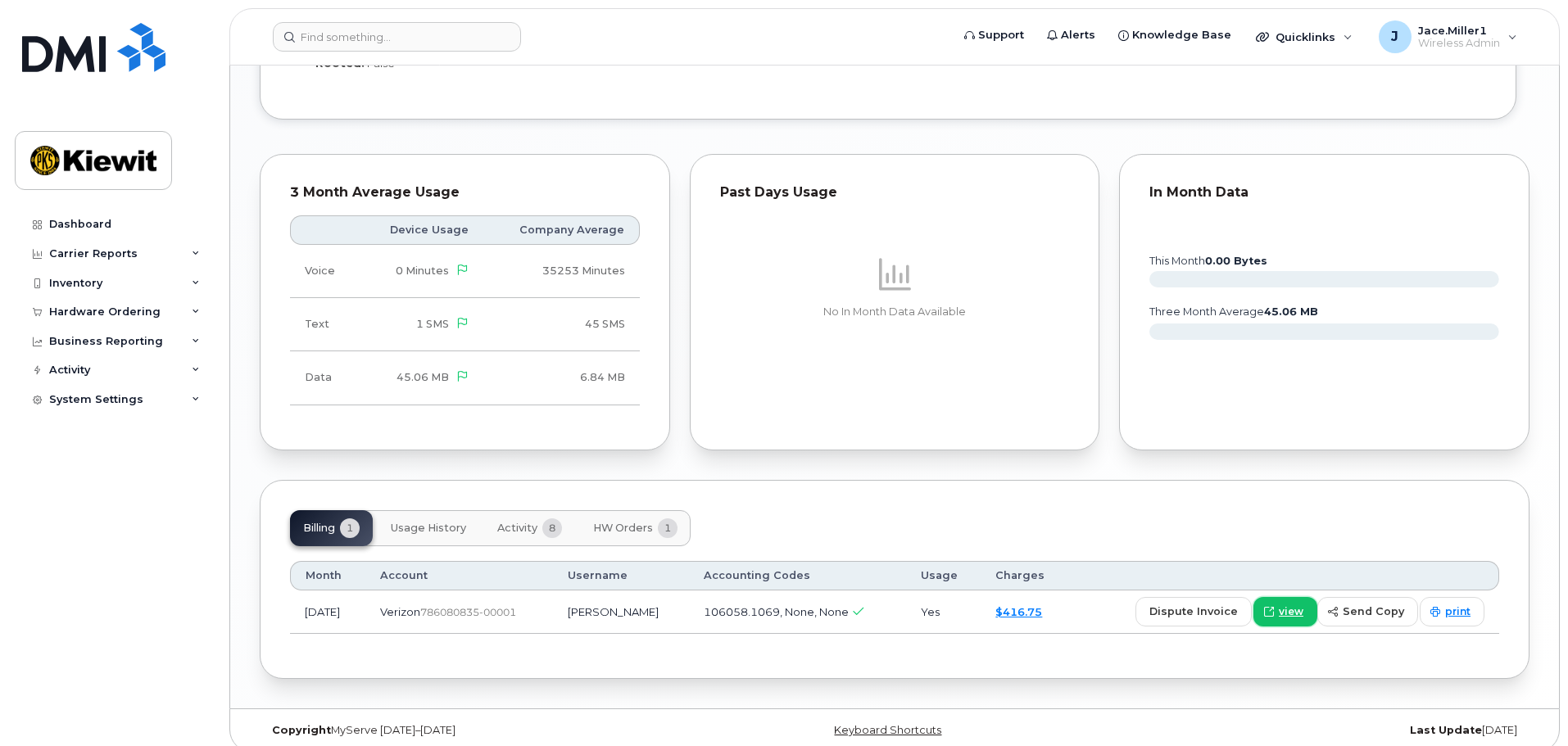
click at [1287, 604] on span "view" at bounding box center [1291, 611] width 25 height 15
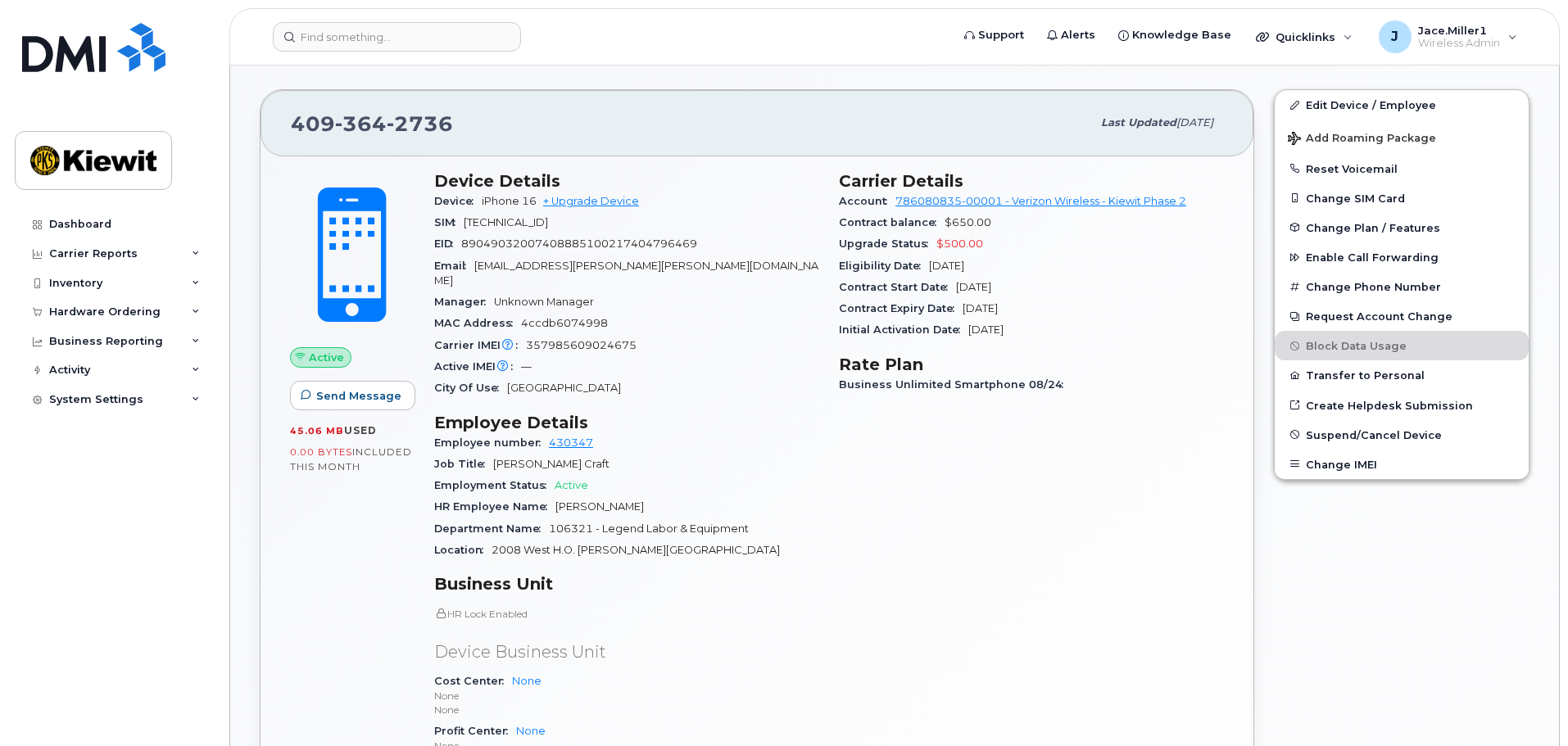
scroll to position [169, 0]
